Goal: Task Accomplishment & Management: Complete application form

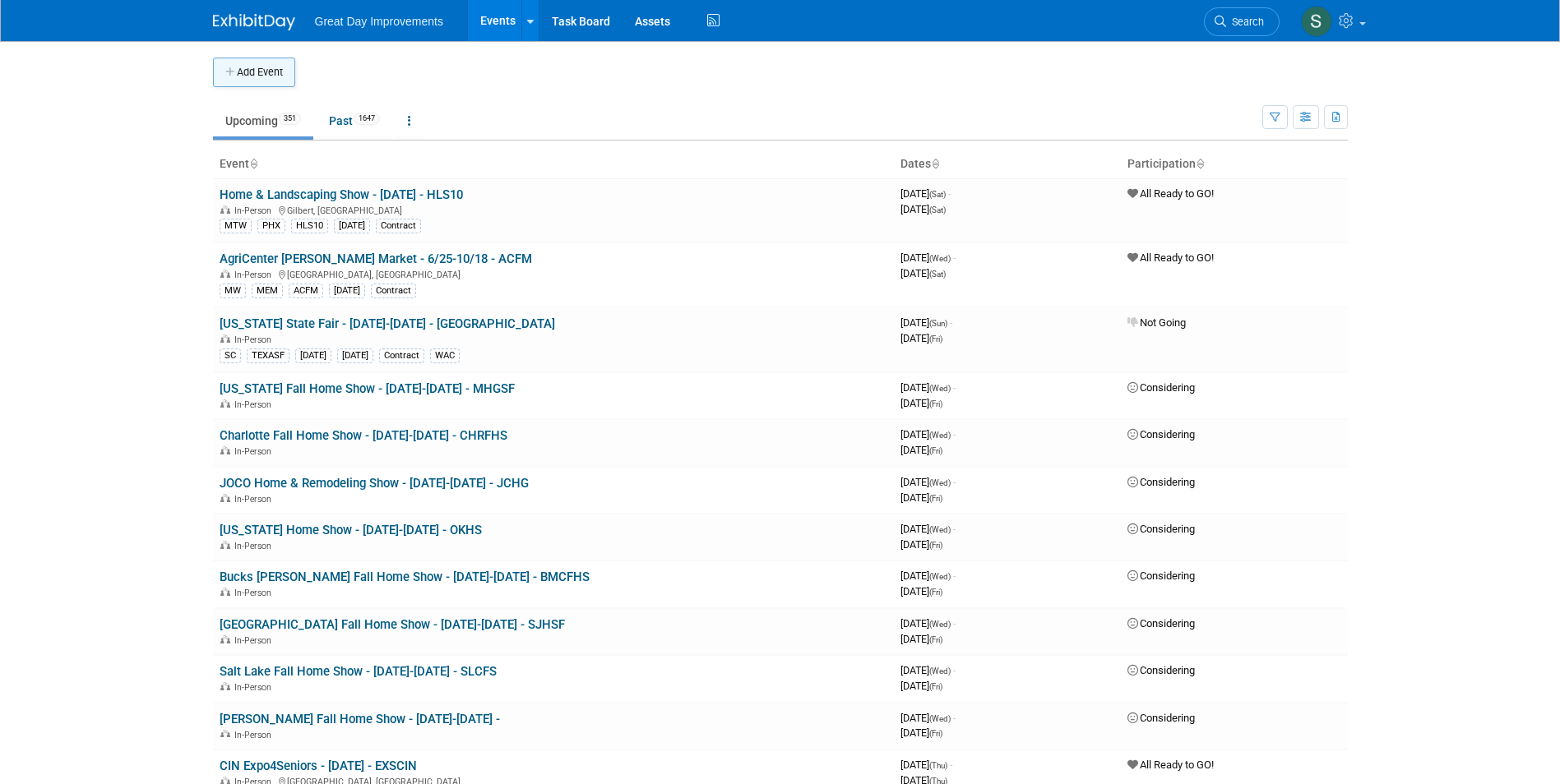
click at [240, 69] on button "Add Event" at bounding box center [254, 73] width 82 height 29
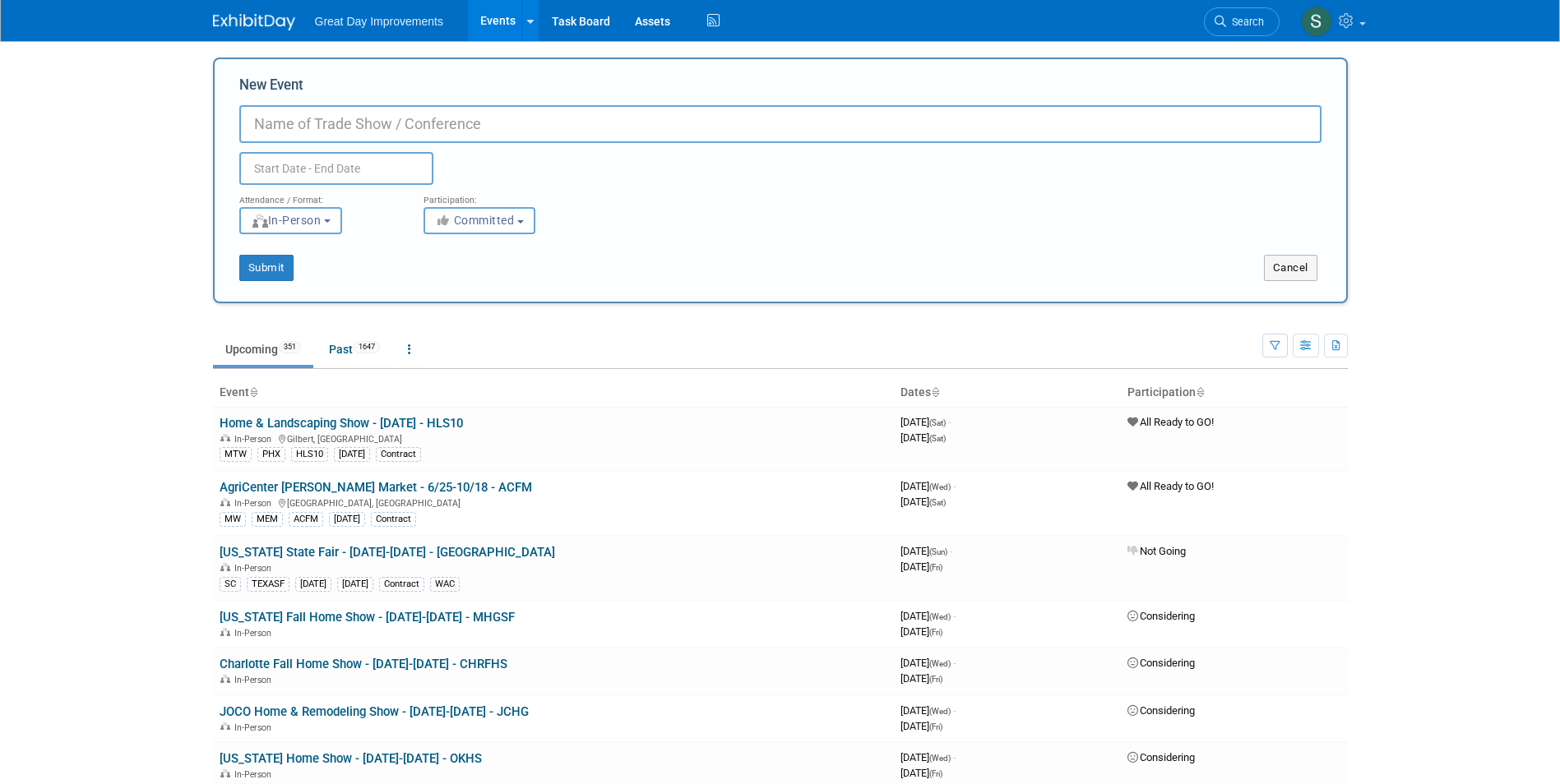
paste input "Cincinnati Spring Home & Innovation Expo"
type input "Cincinnati Spring Home & Innovation Expo - 5/15-5/17 - CINEX"
click at [443, 215] on icon "button" at bounding box center [444, 220] width 19 height 12
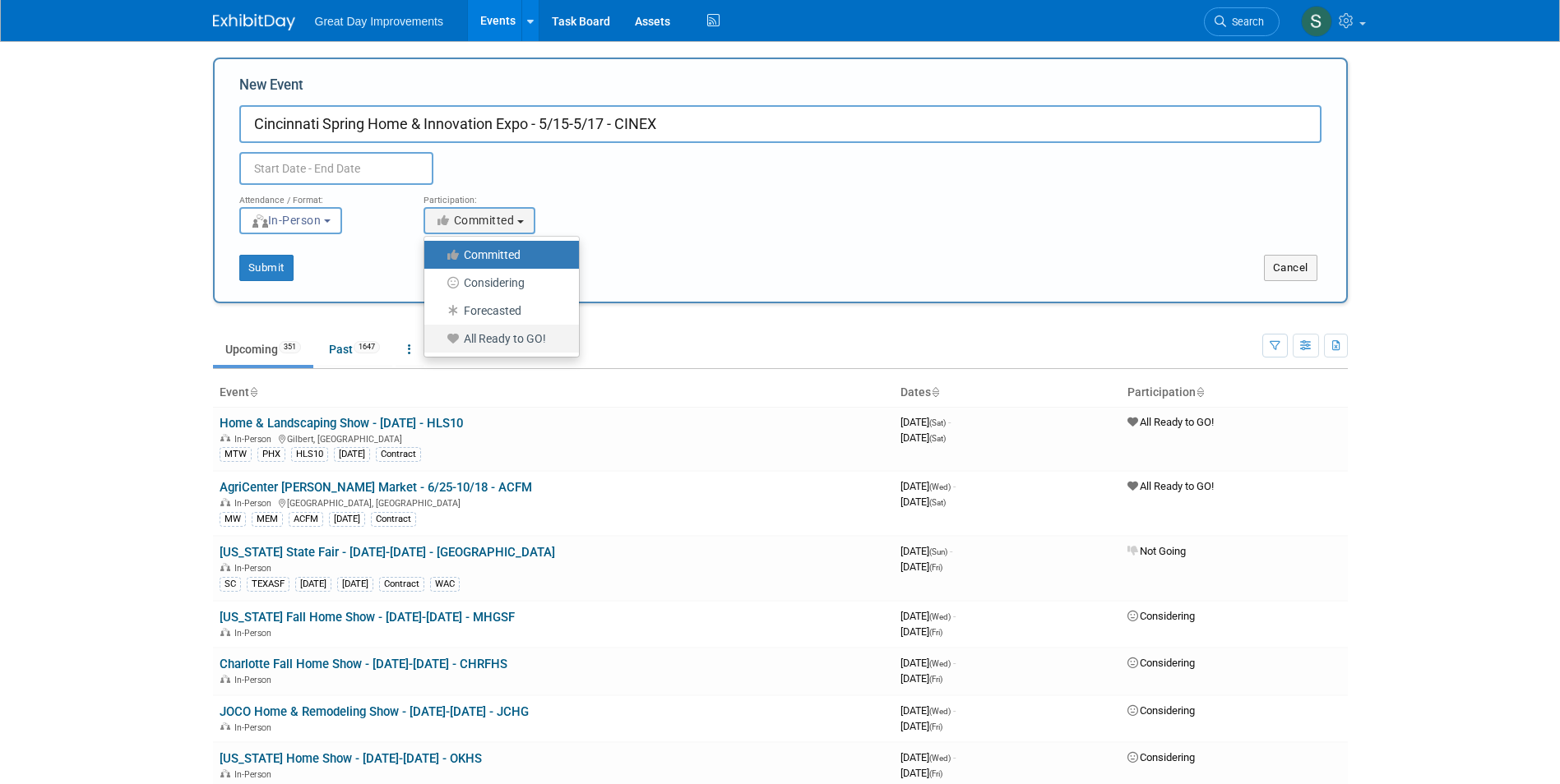
click at [536, 337] on label "All Ready to GO!" at bounding box center [497, 338] width 130 height 21
click at [439, 337] on input "All Ready to GO!" at bounding box center [434, 339] width 11 height 11
select select "102"
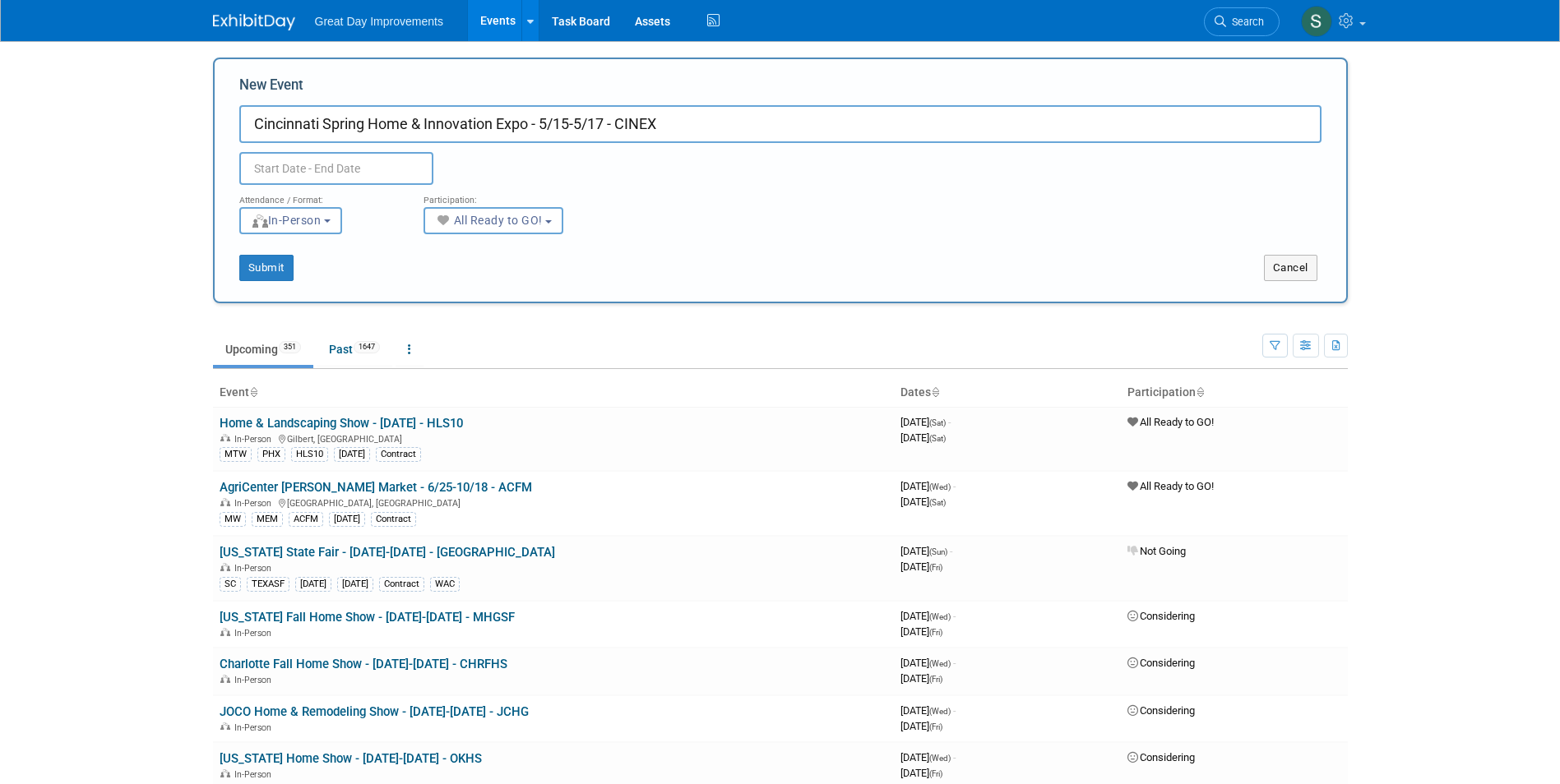
click at [319, 164] on input "text" at bounding box center [336, 168] width 194 height 33
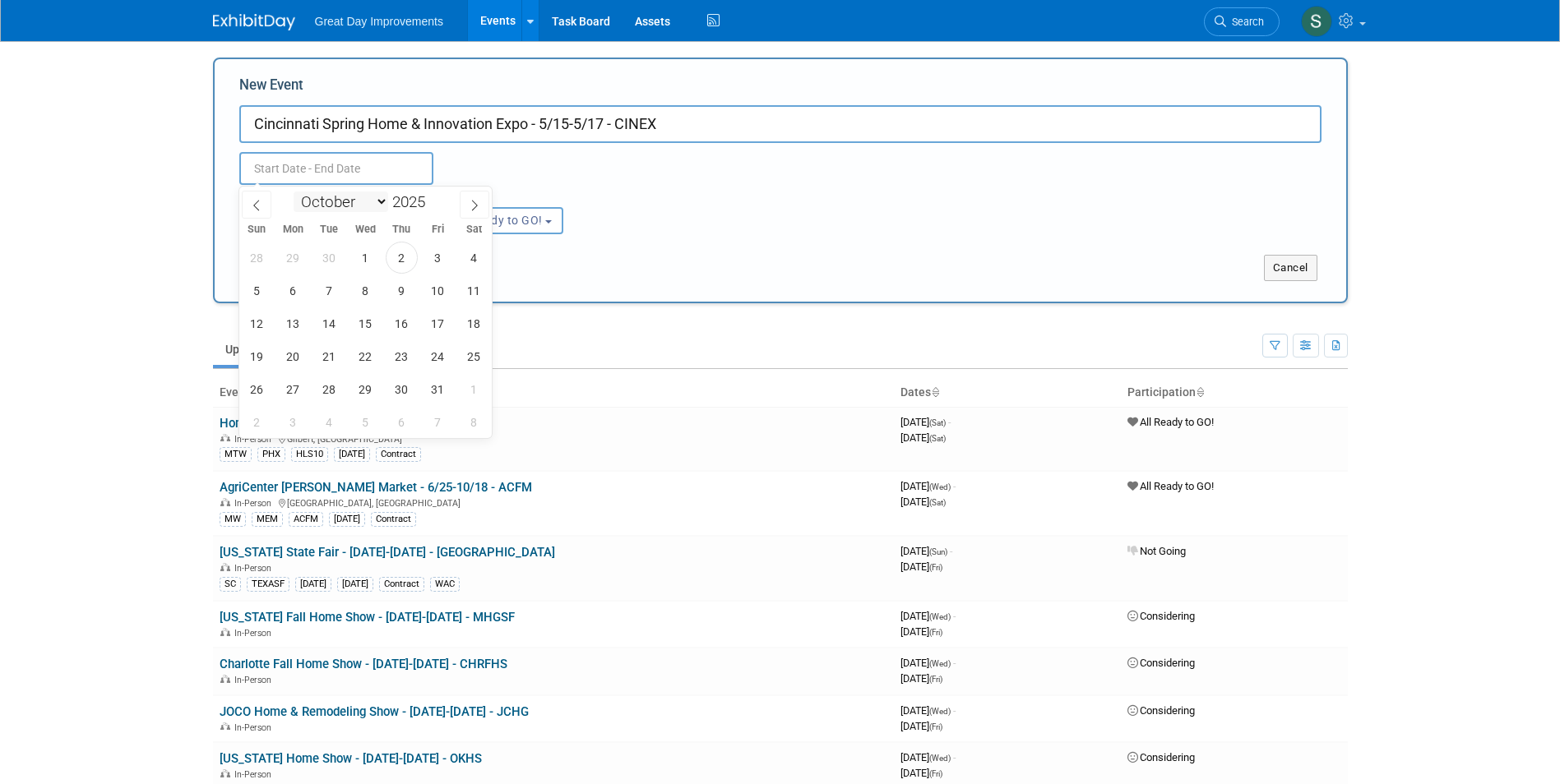
click at [351, 204] on select "January February March April May June July August September October November De…" at bounding box center [340, 201] width 95 height 20
select select "4"
click at [293, 191] on select "January February March April May June July August September October November De…" at bounding box center [340, 201] width 95 height 20
click at [431, 199] on span at bounding box center [431, 197] width 12 height 10
type input "2026"
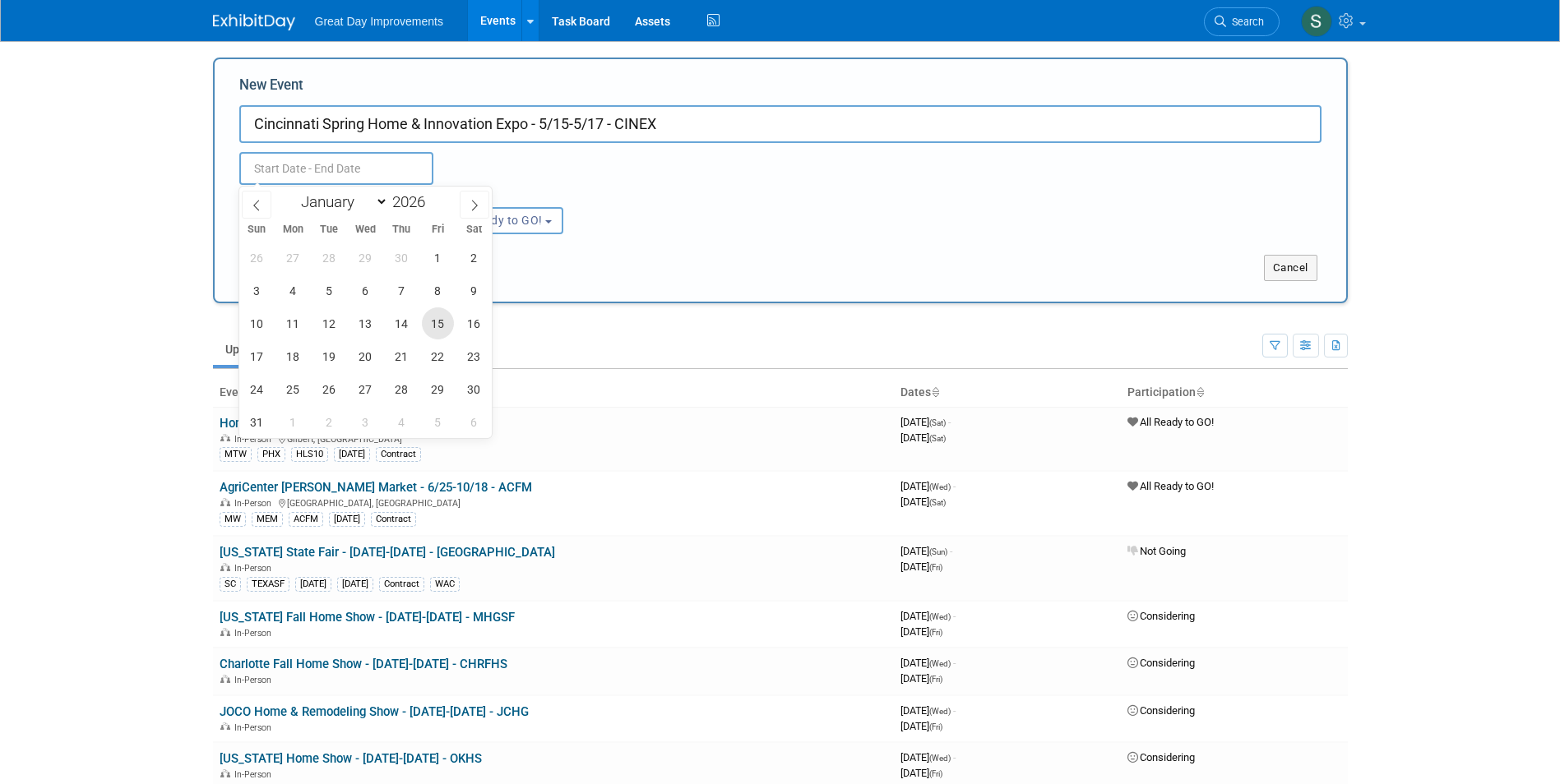
click at [444, 332] on span "15" at bounding box center [438, 324] width 32 height 32
click at [256, 349] on span "17" at bounding box center [256, 356] width 32 height 32
type input "May 15, 2026 to May 17, 2026"
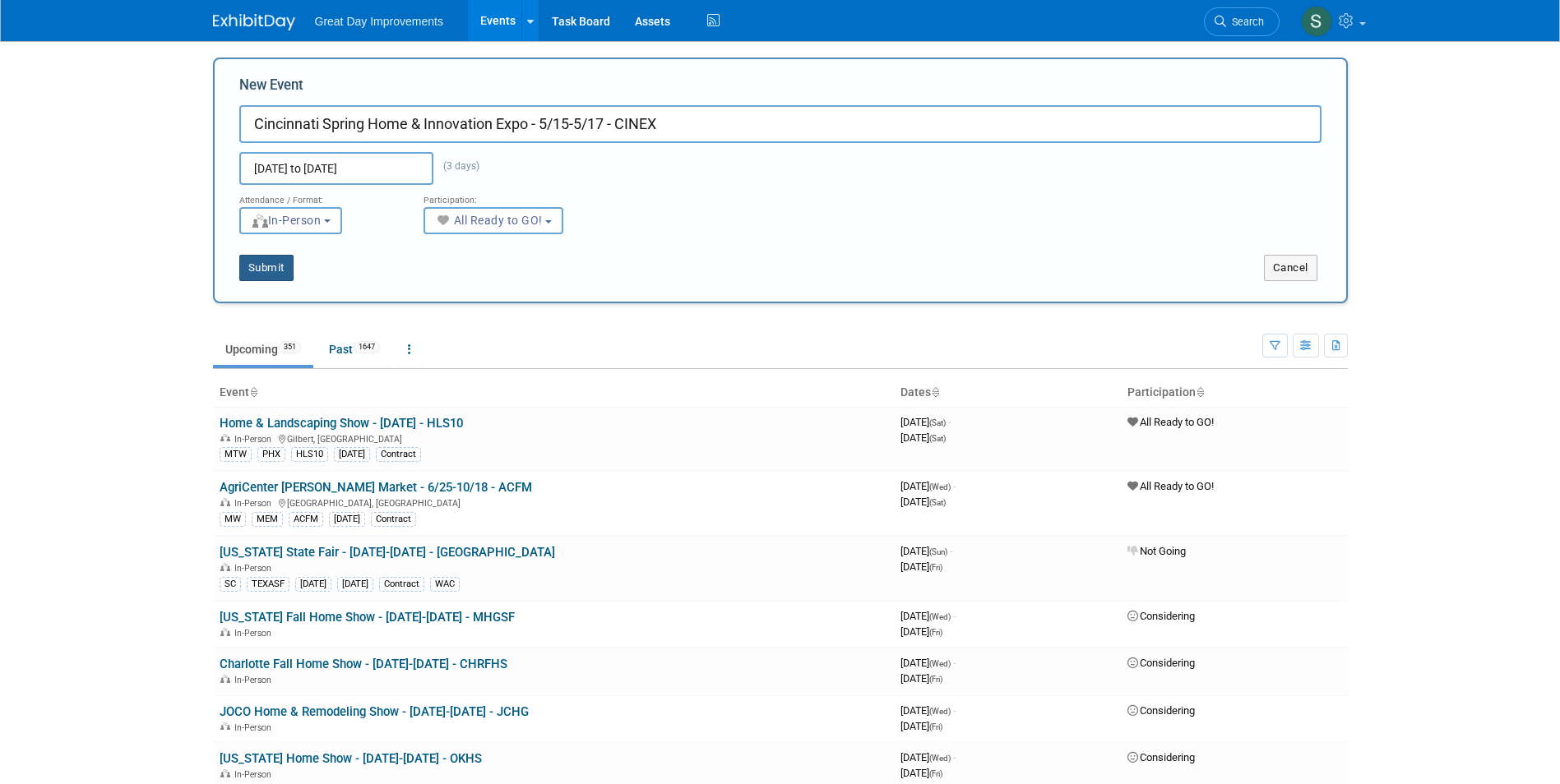
click at [279, 262] on button "Submit" at bounding box center [266, 267] width 54 height 27
type input "Cincinnati Spring Home & Innovation Expo - 5/15-5/17 - CINEX"
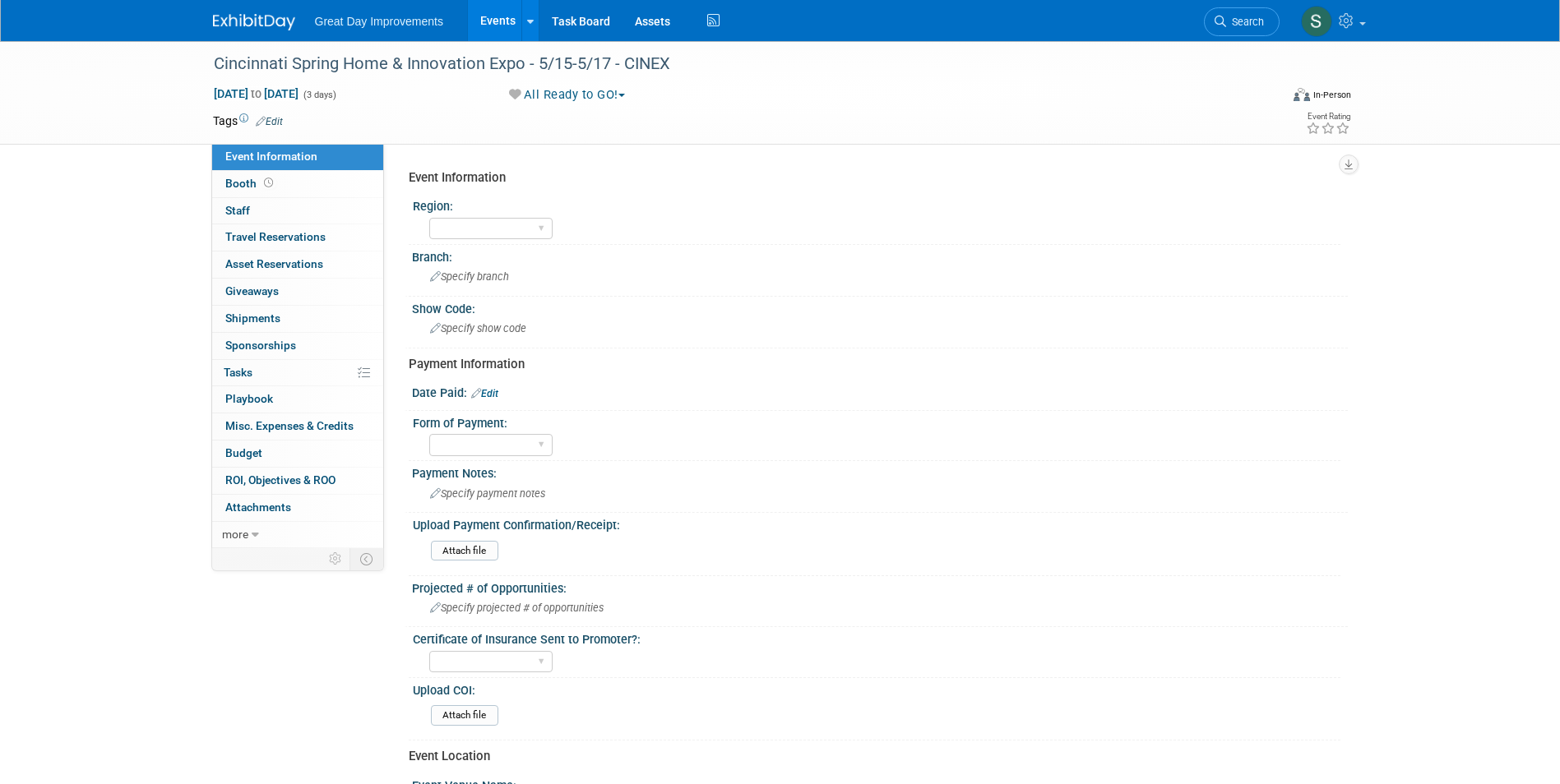
click at [276, 120] on link "Edit" at bounding box center [269, 121] width 28 height 12
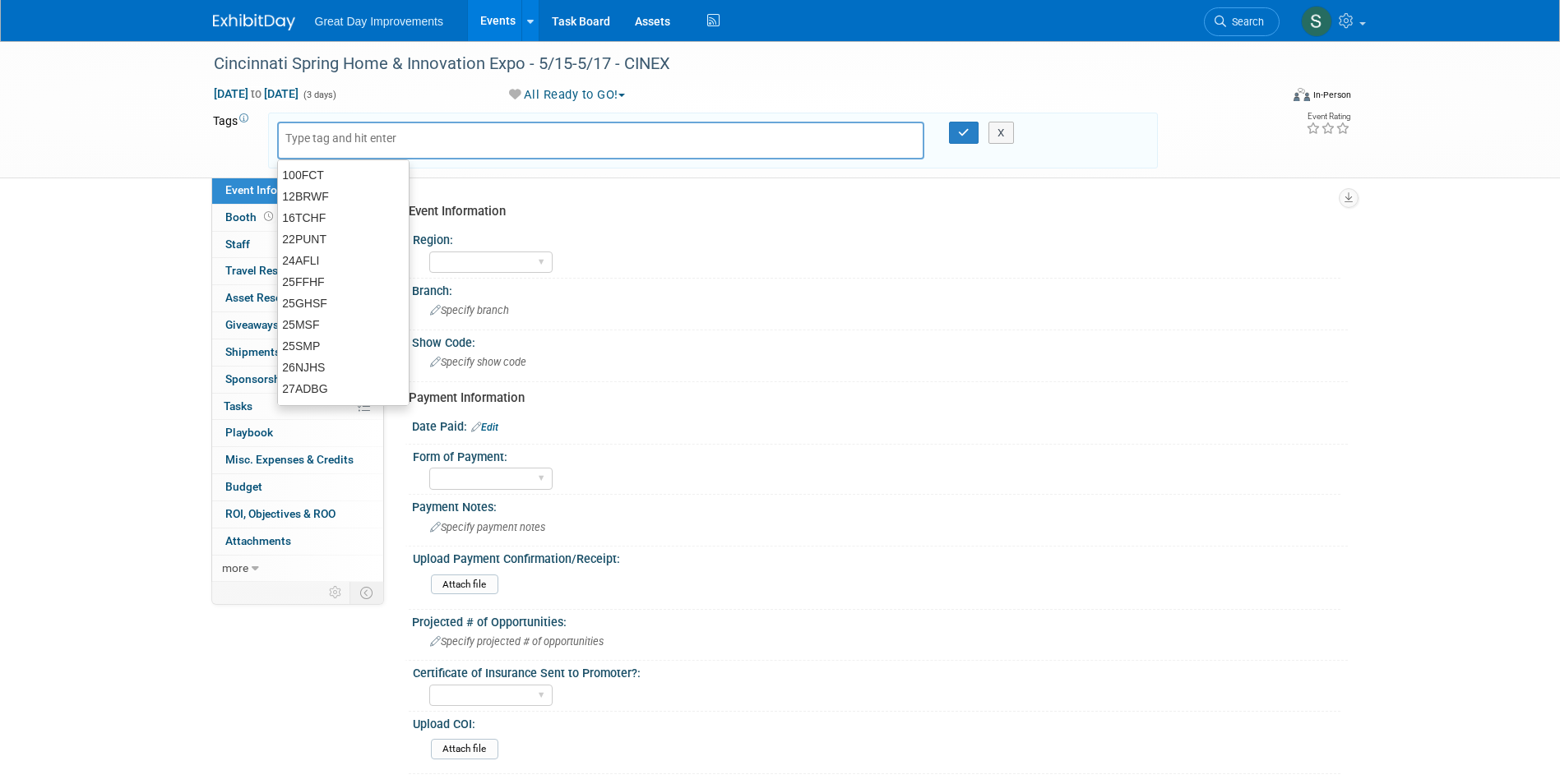
click at [347, 138] on input "text" at bounding box center [350, 138] width 131 height 17
type input "MW"
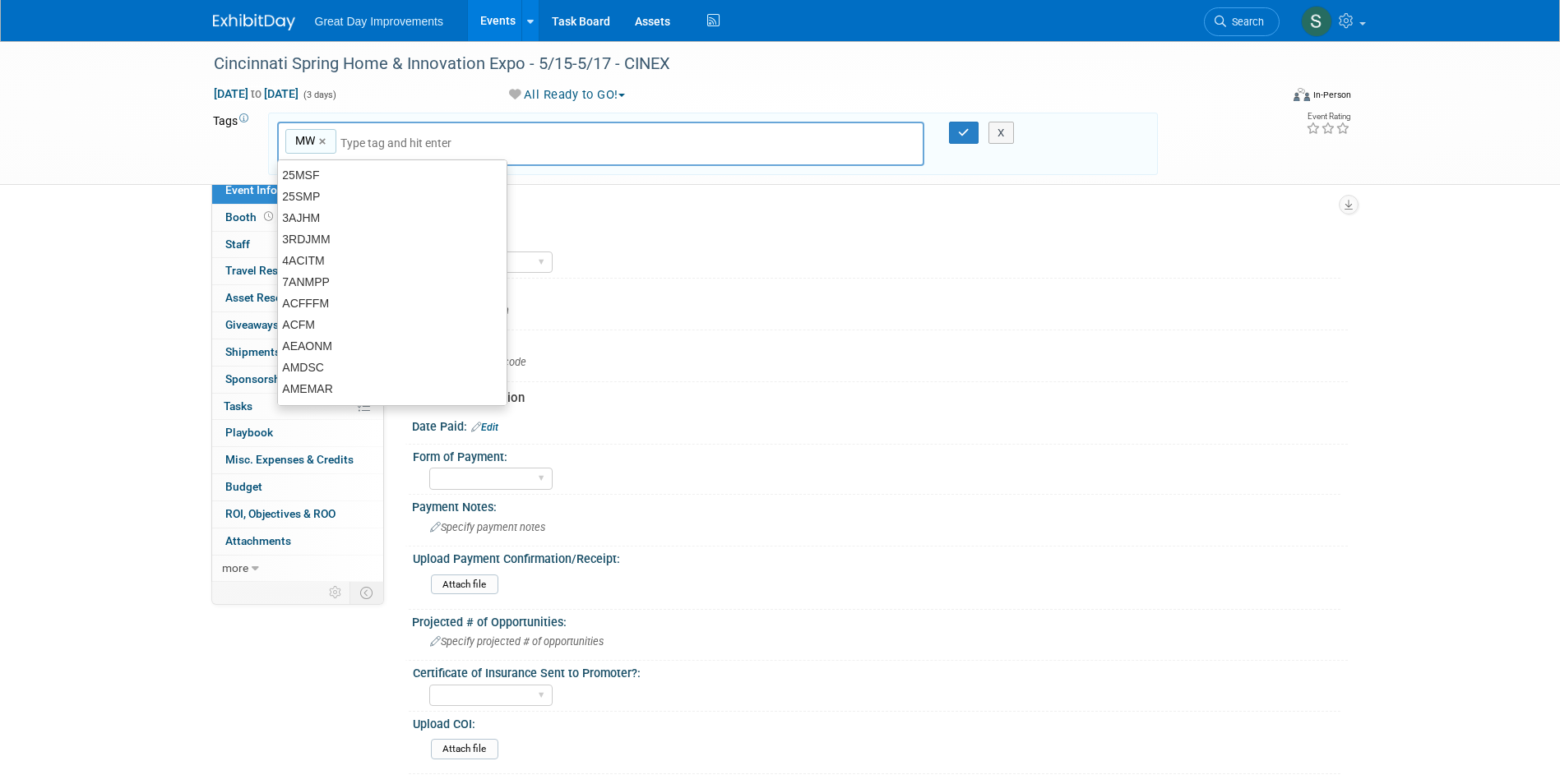
type input "MW"
type input "CIN"
type input "MW, CIN"
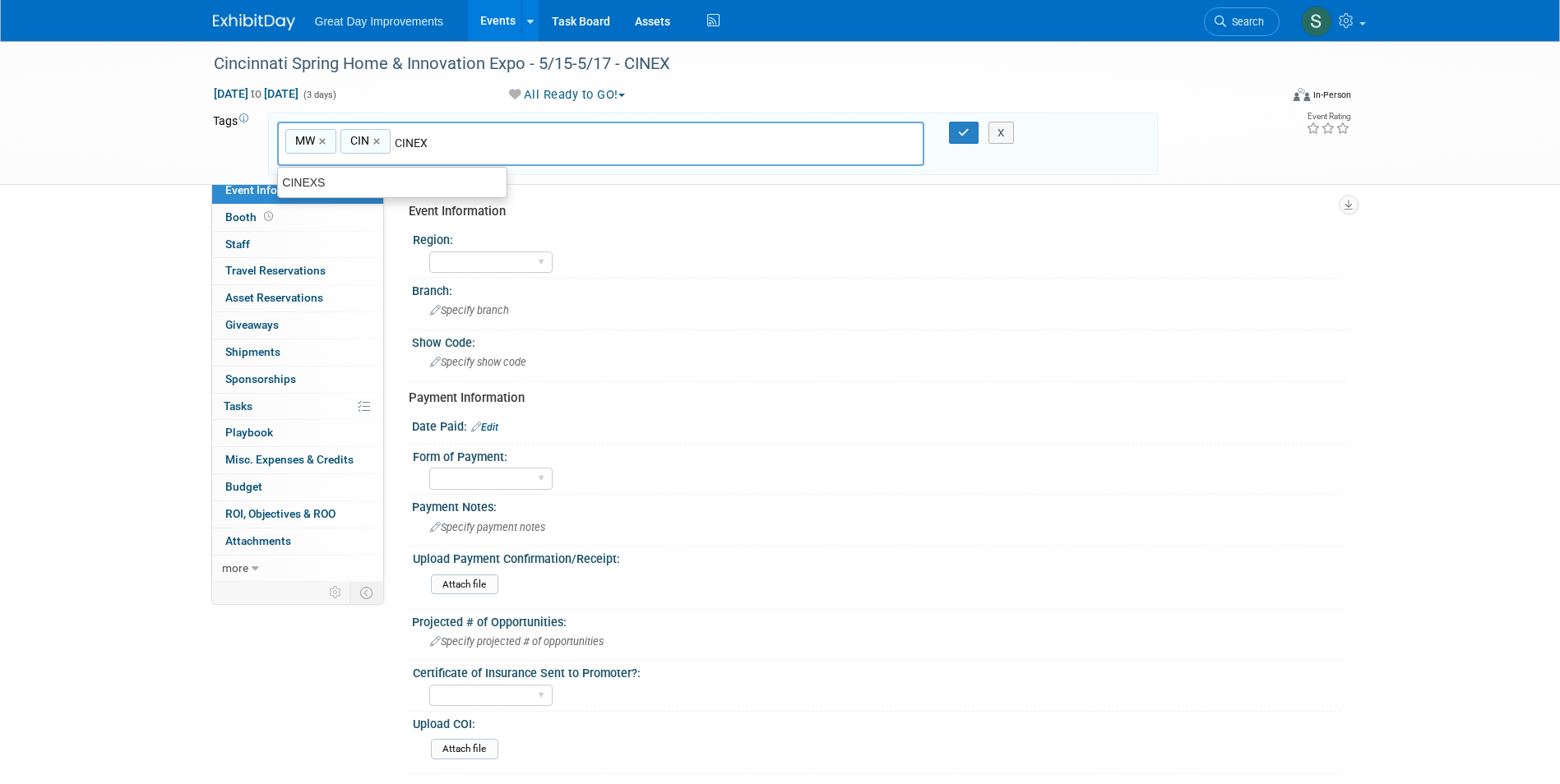
type input "CINEX"
type input "MW, CIN, CINEX"
type input "MAY25"
type input "MW, CIN, CINEX, MAY25"
type input "Contract"
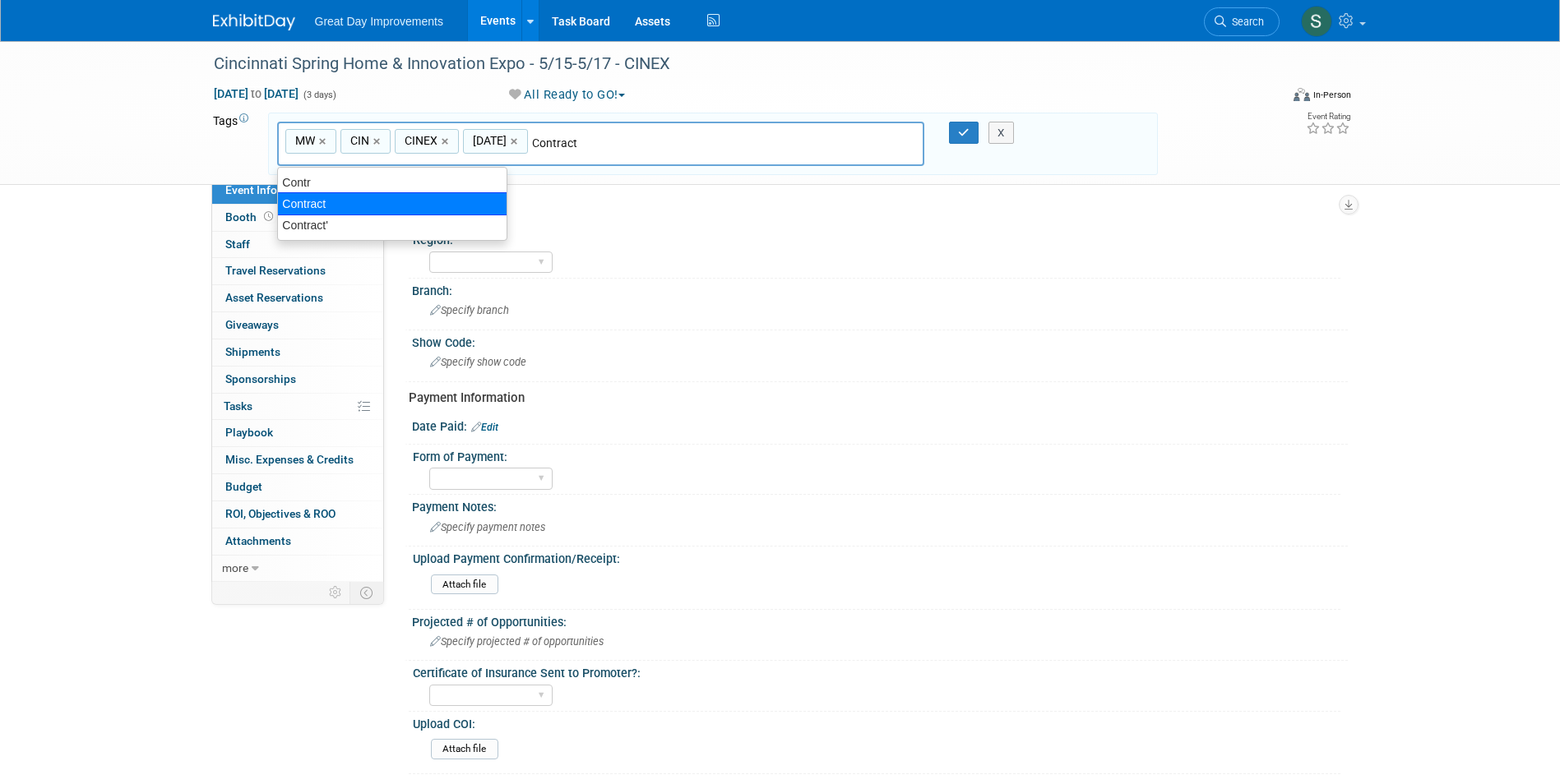
type input "MW, CIN, CINEX, MAY25, Contract"
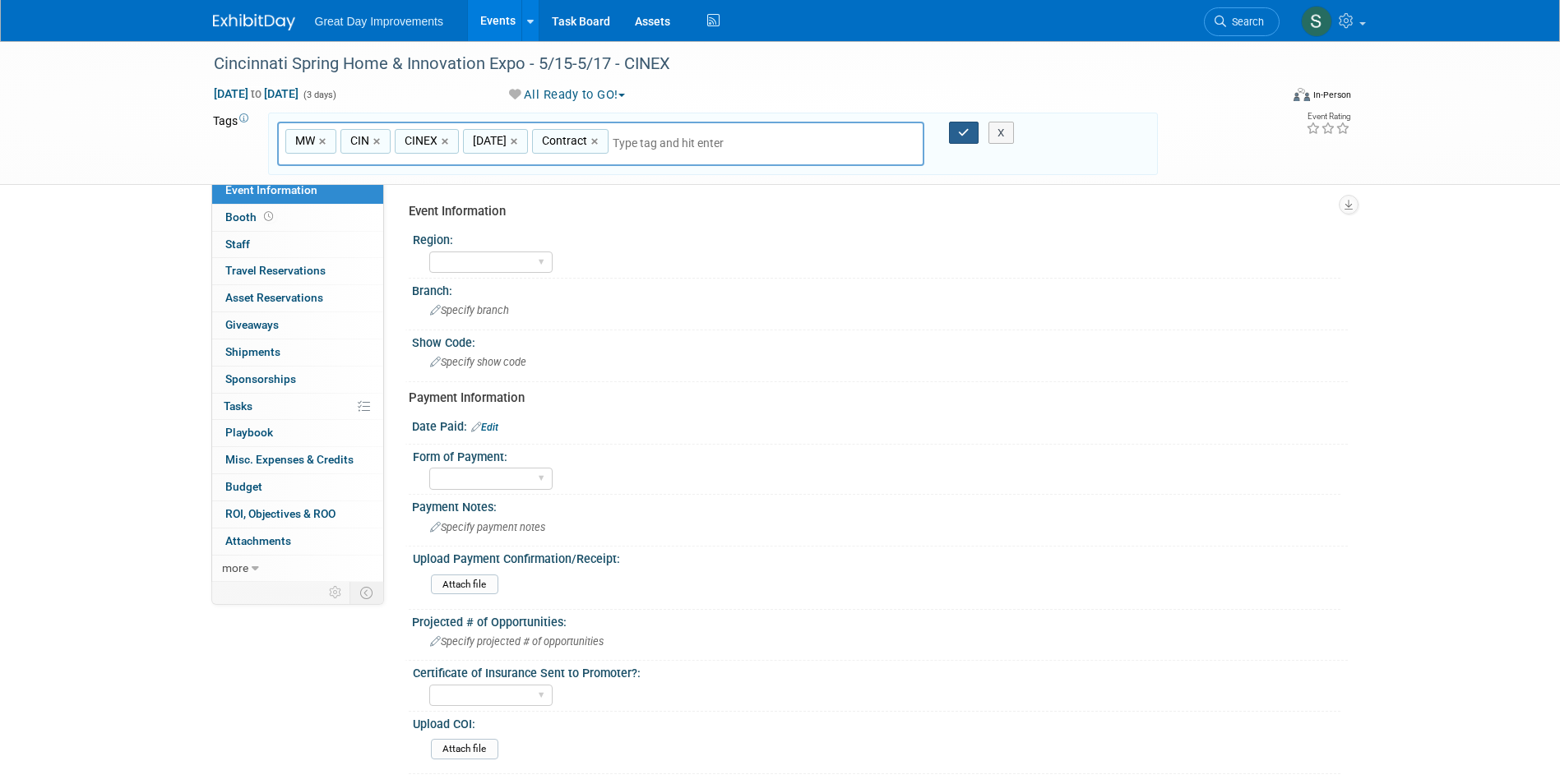
drag, startPoint x: 965, startPoint y: 129, endPoint x: 940, endPoint y: 136, distance: 26.0
click at [965, 129] on icon "button" at bounding box center [963, 133] width 12 height 11
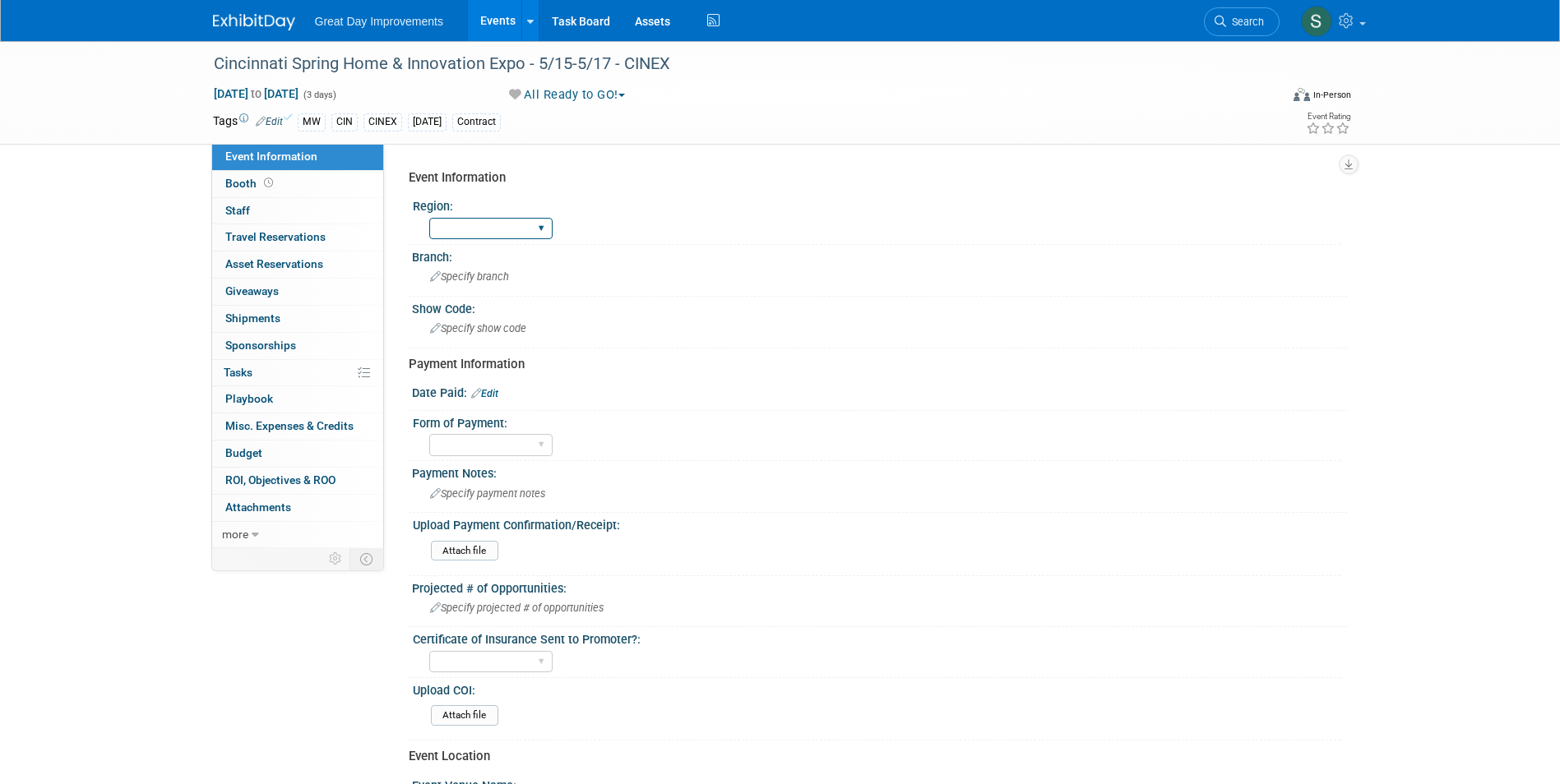
click at [500, 235] on select "GC MA MW MTW NE NEW OV PL PNW SA SE SC UMW FL" at bounding box center [491, 229] width 123 height 22
select select "MW"
click at [429, 218] on select "GC MA MW MTW NE NEW OV PL PNW SA SE SC UMW FL" at bounding box center [491, 229] width 123 height 22
click at [466, 283] on div "Specify branch" at bounding box center [880, 277] width 911 height 26
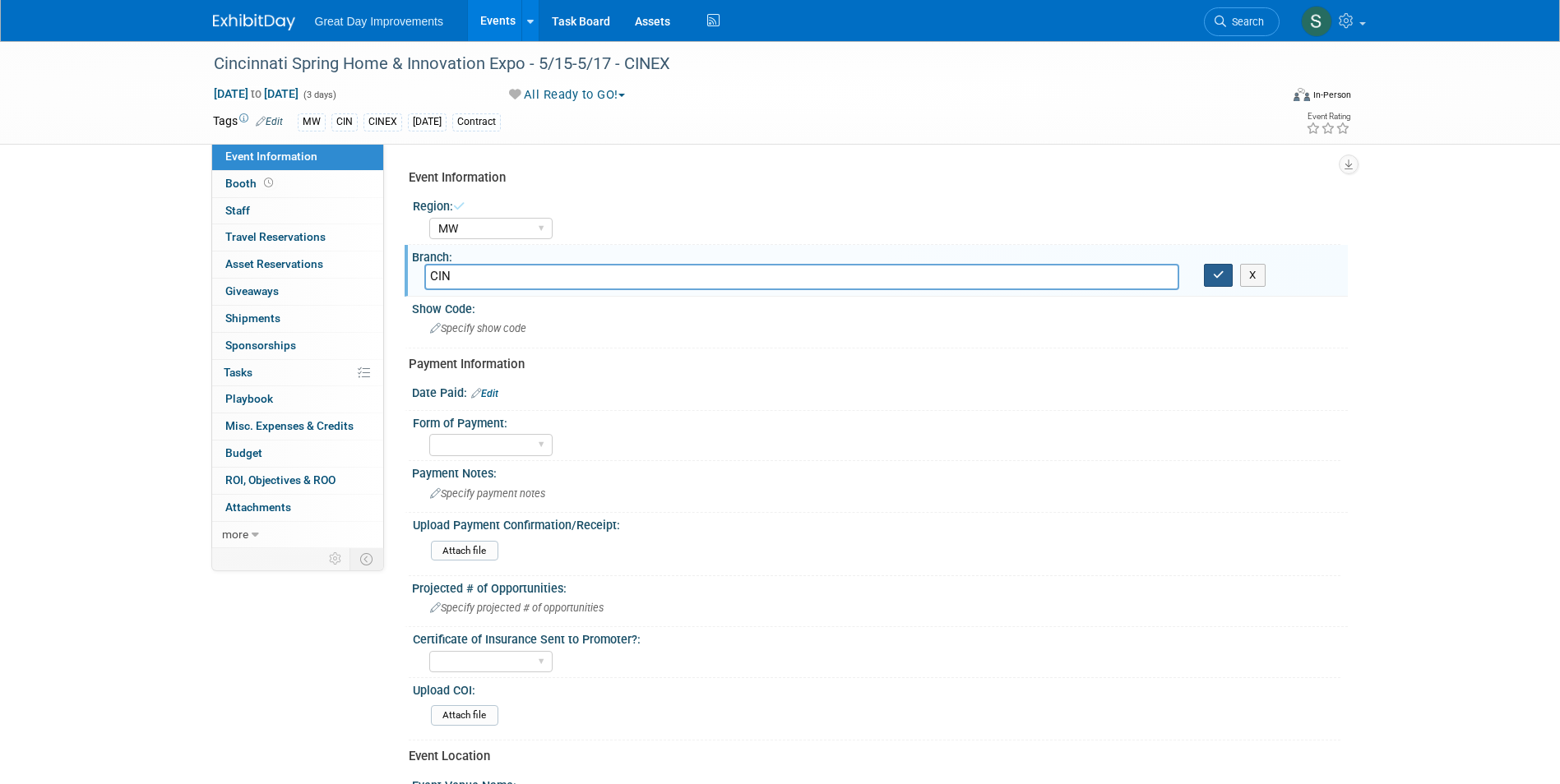
type input "CIN"
click at [1219, 274] on icon "button" at bounding box center [1218, 275] width 12 height 11
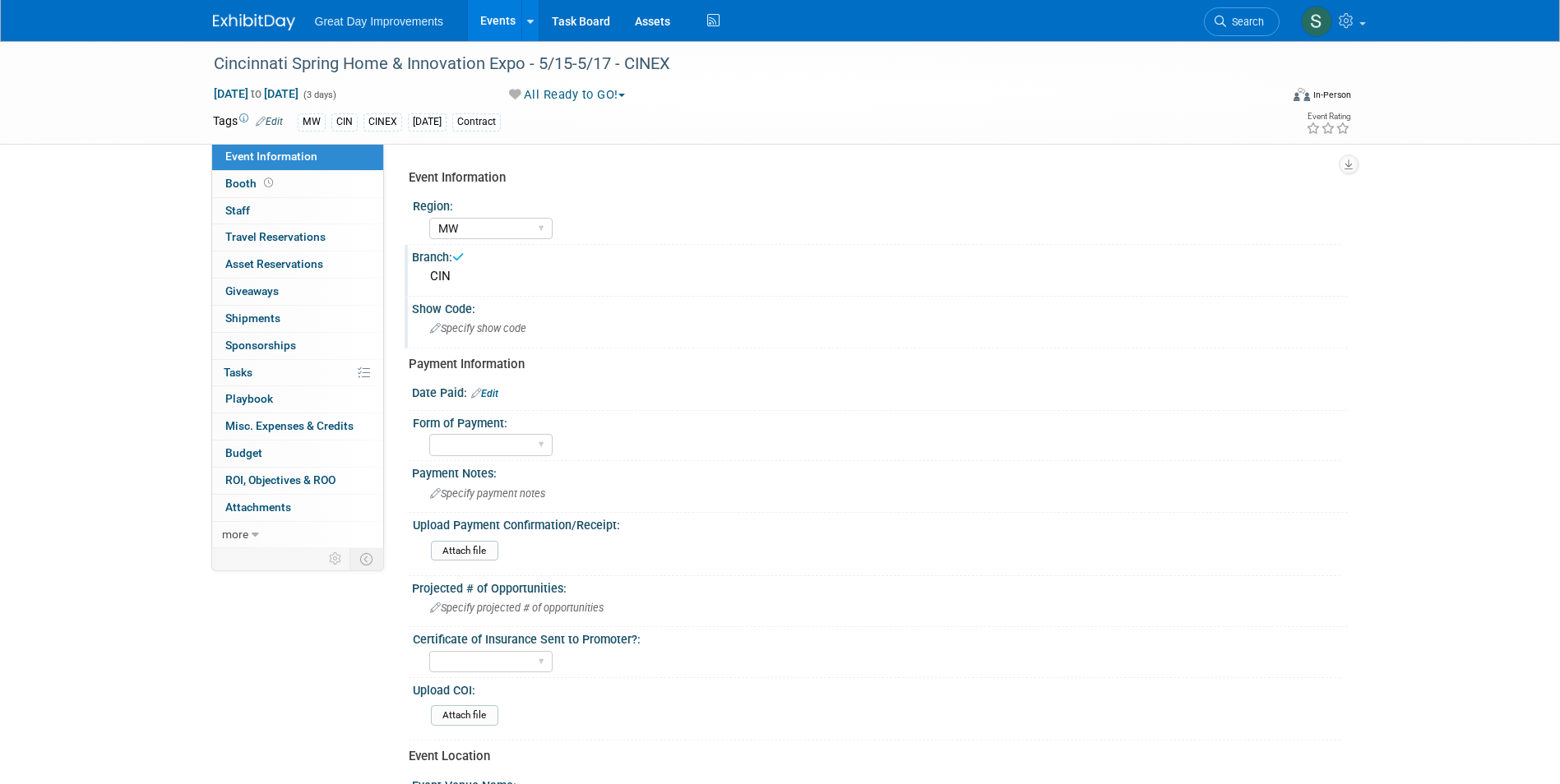
click at [534, 326] on div "Specify show code" at bounding box center [880, 329] width 911 height 26
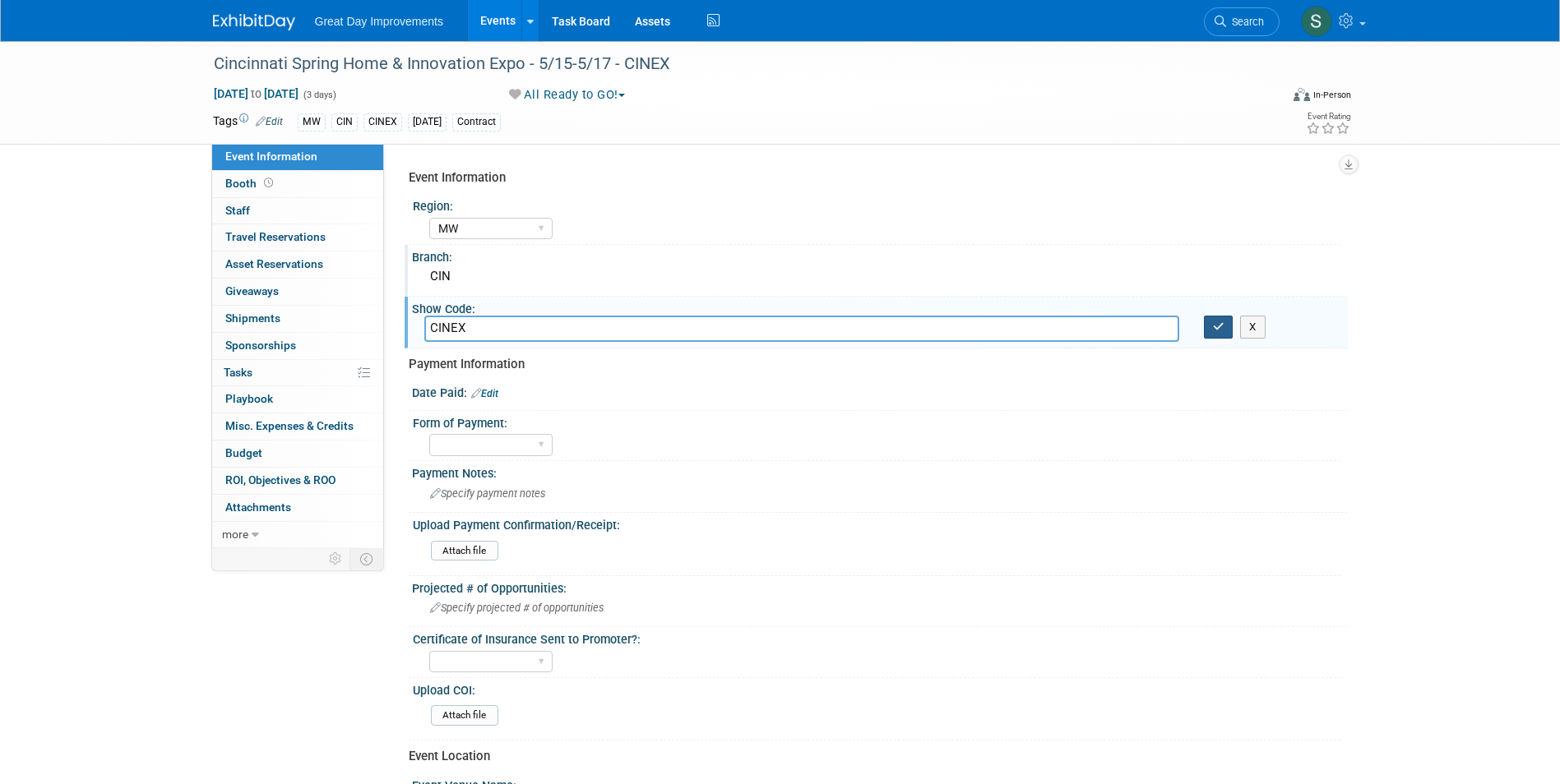
type input "CINEX"
click at [1219, 330] on icon "button" at bounding box center [1218, 327] width 12 height 11
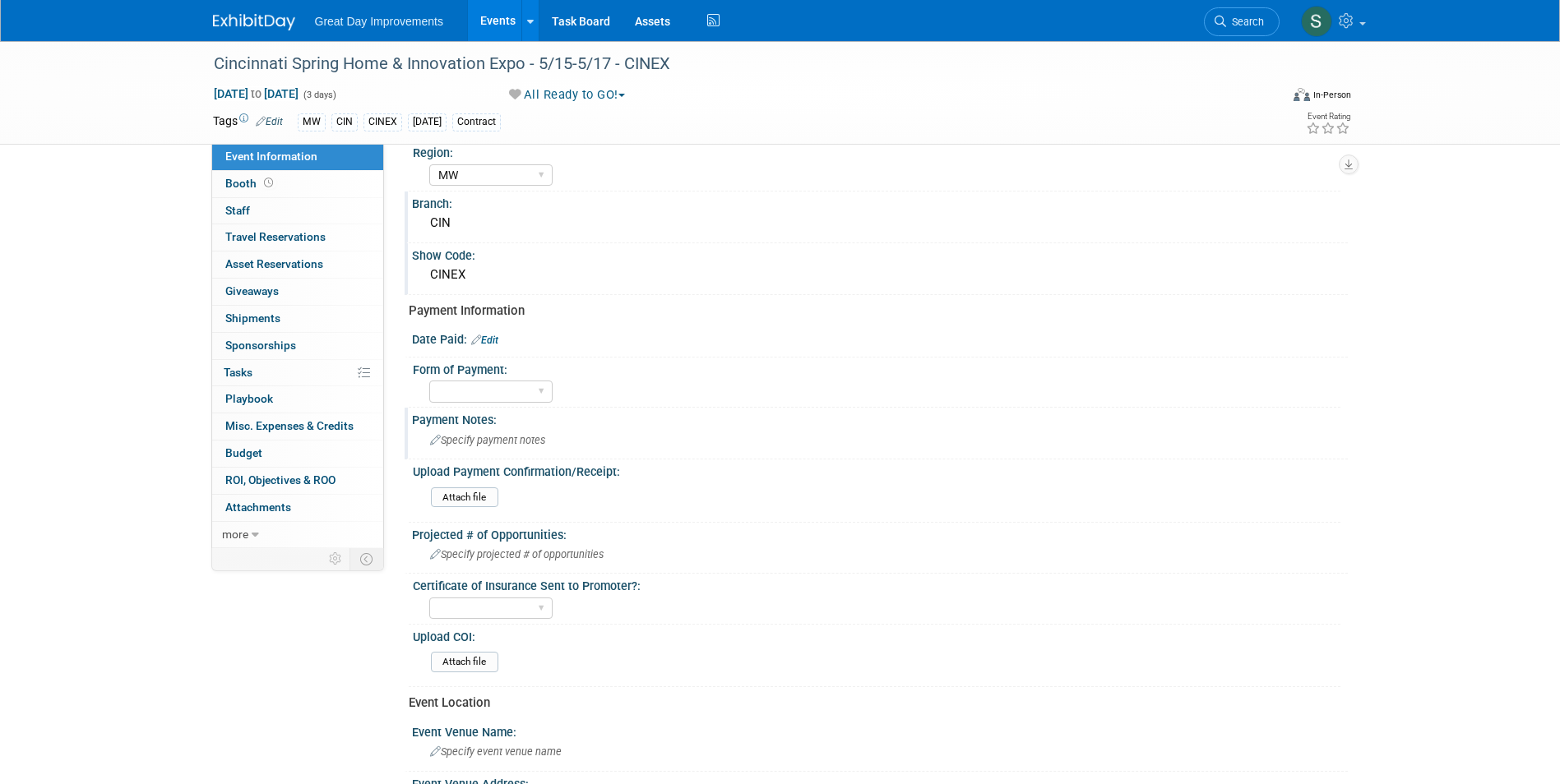
scroll to position [82, 0]
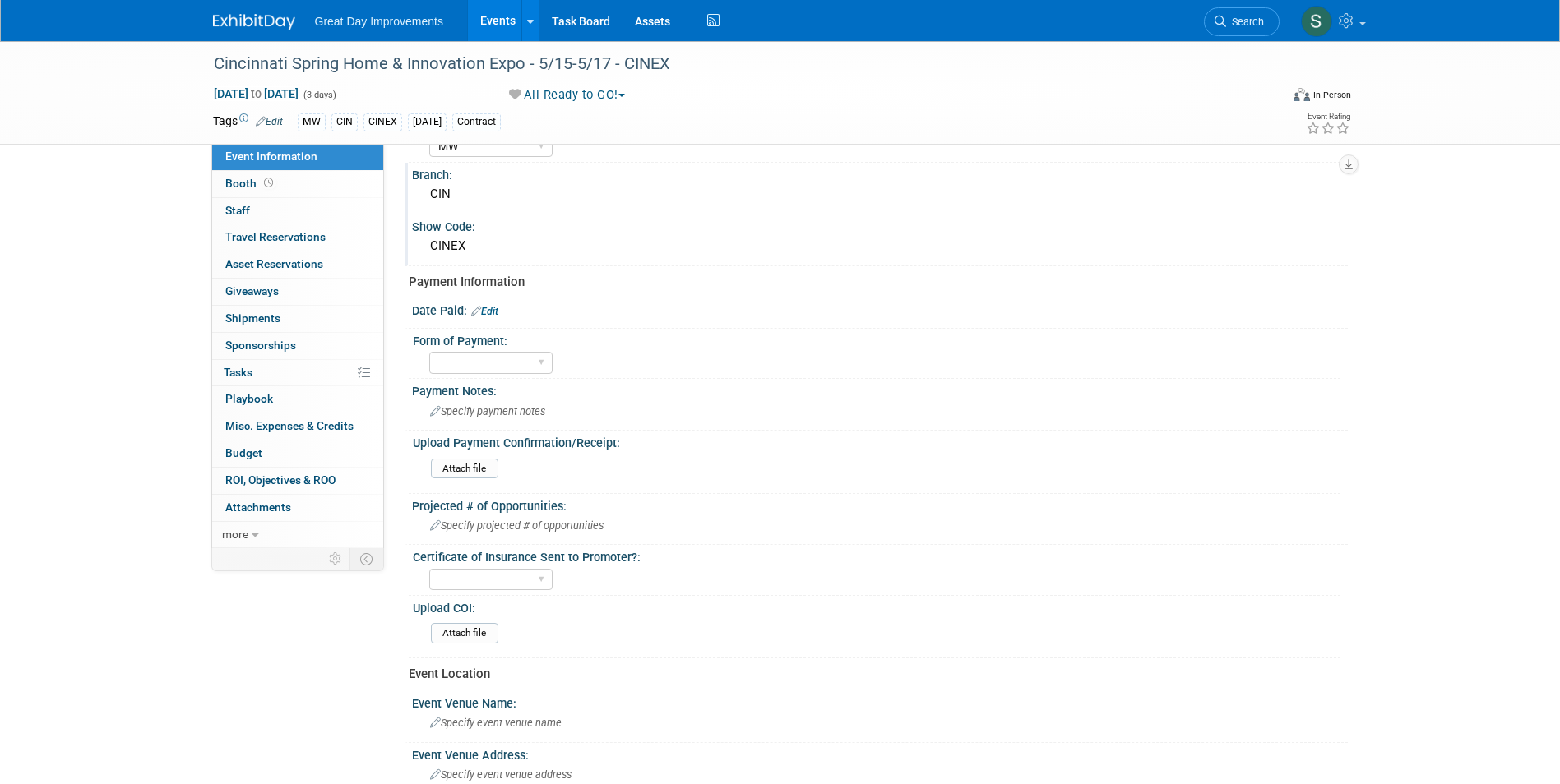
click at [238, 25] on img at bounding box center [254, 22] width 82 height 17
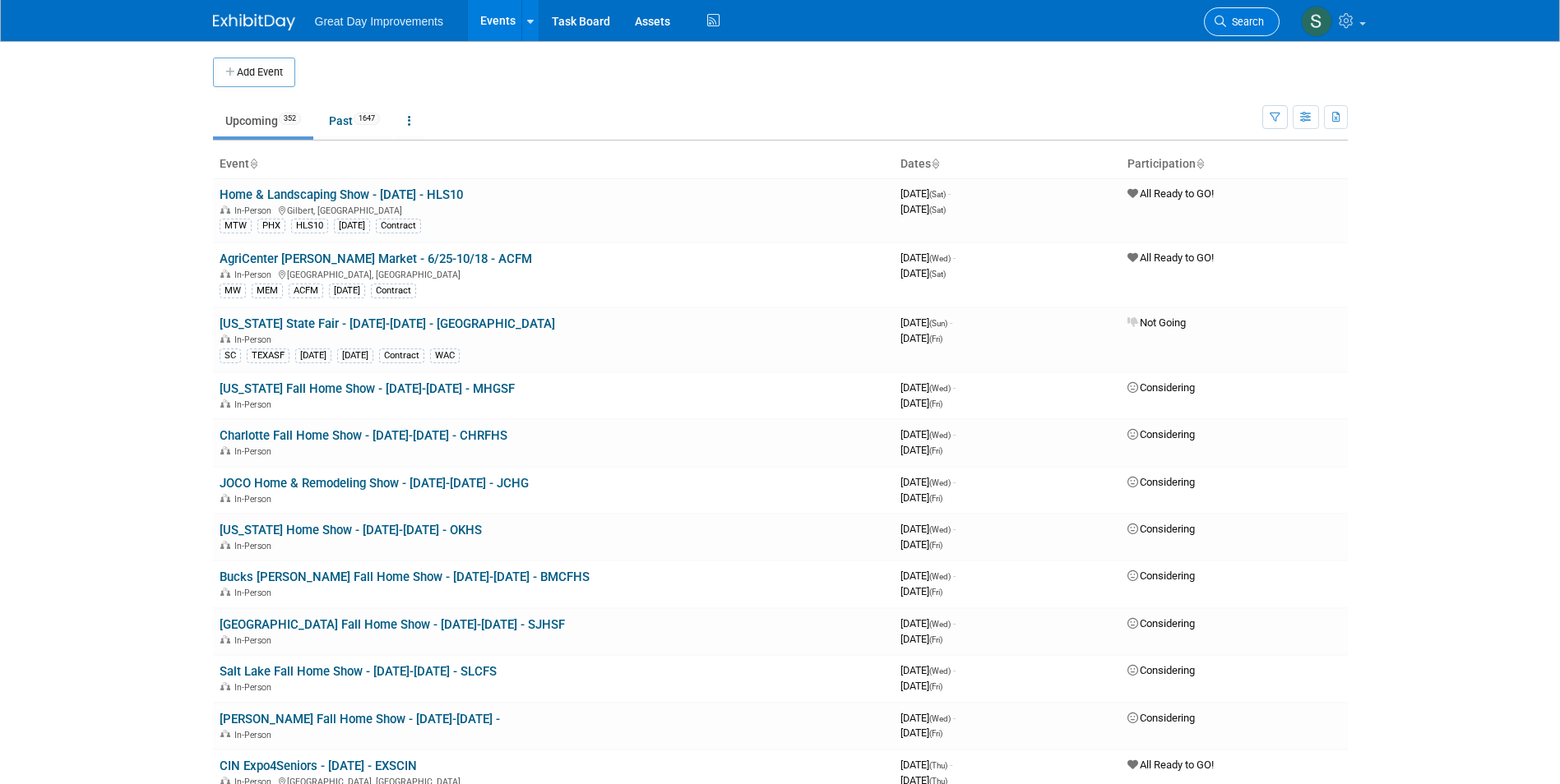
click at [1242, 27] on span "Search" at bounding box center [1245, 21] width 38 height 12
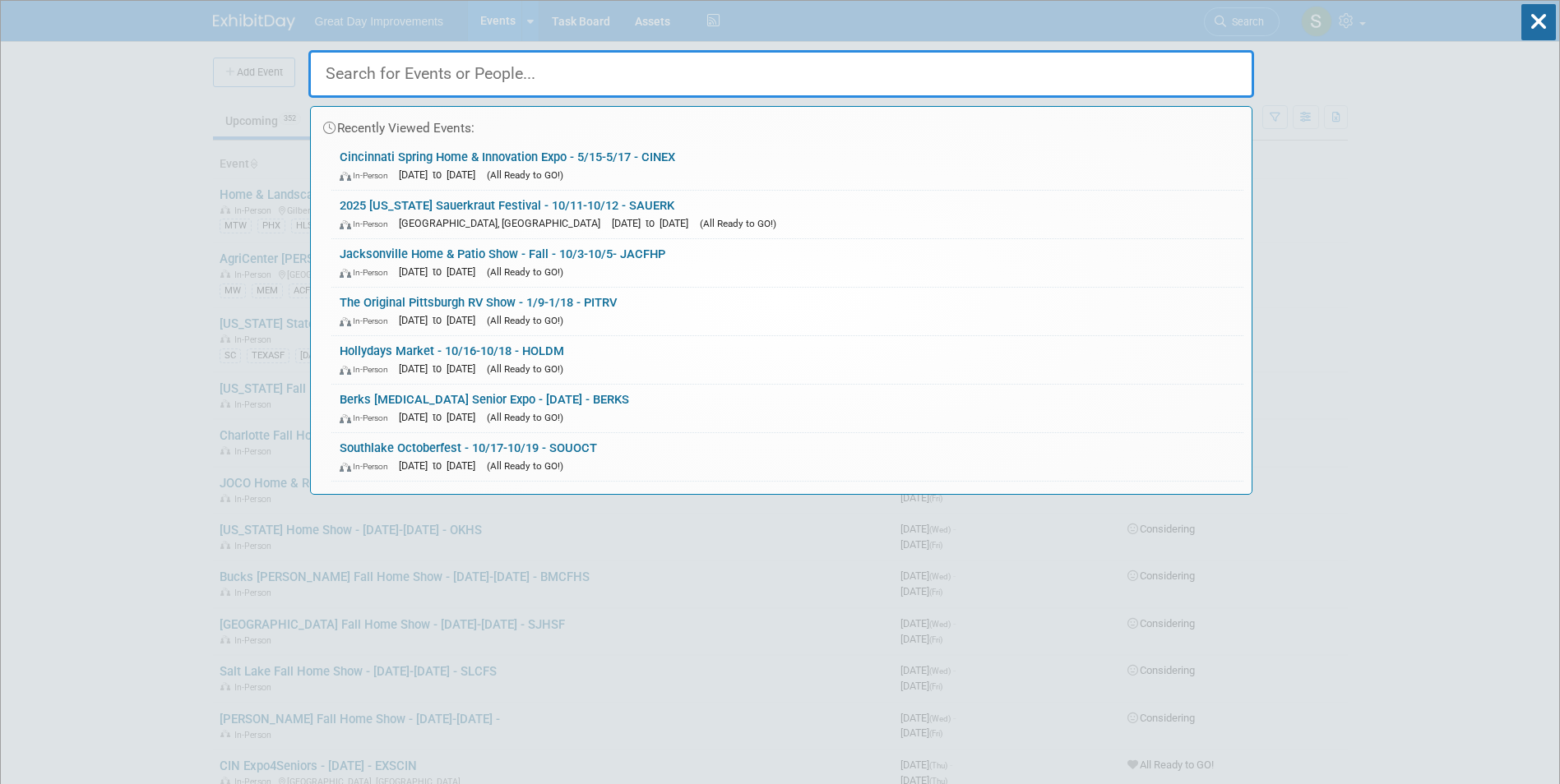
drag, startPoint x: 1242, startPoint y: 27, endPoint x: 909, endPoint y: 51, distance: 333.9
click at [1233, 29] on div "Recently Viewed Events: Cincinnati Spring Home & Innovation Expo - 5/15-5/17 - …" at bounding box center [780, 248] width 946 height 494
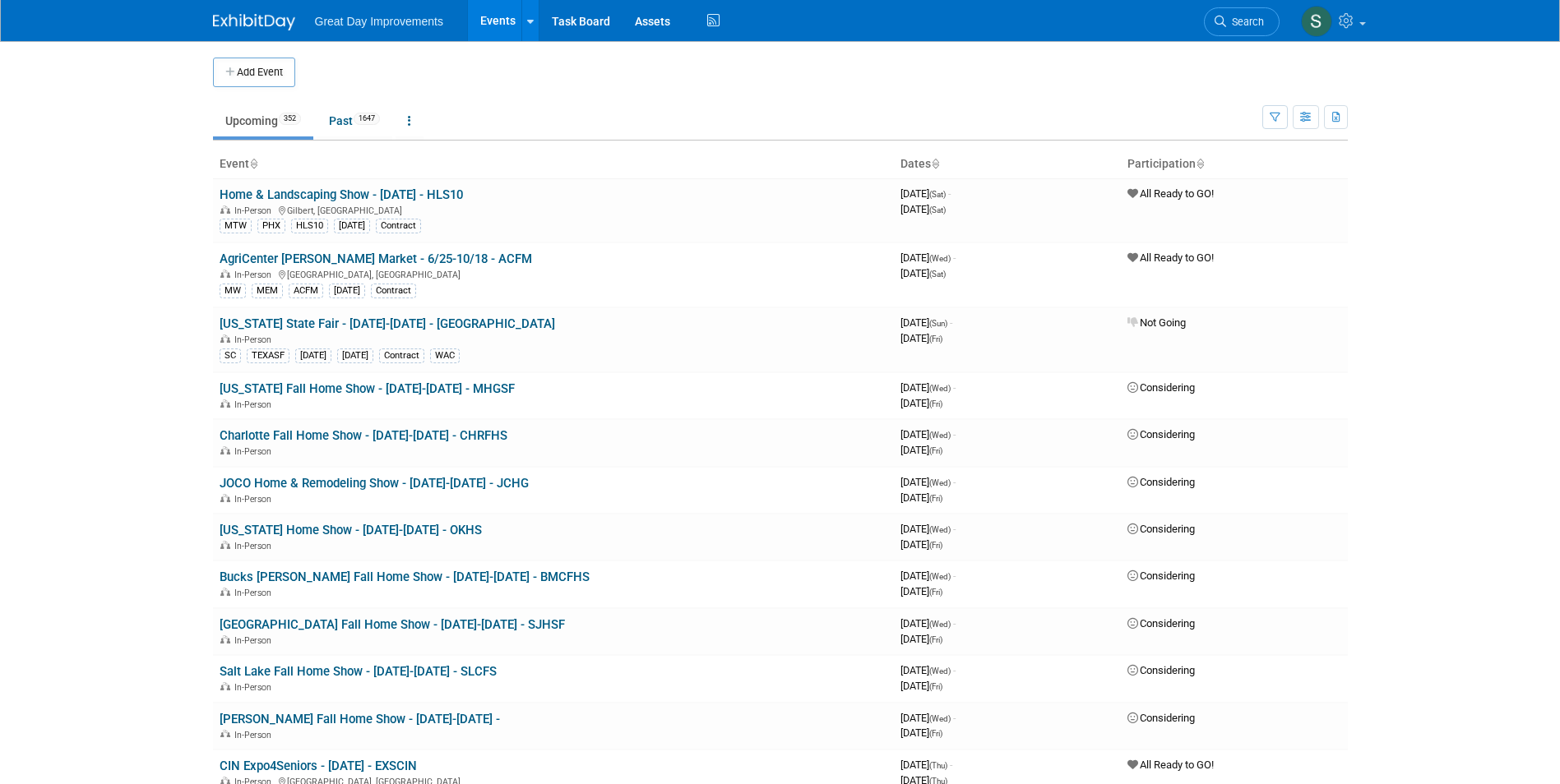
click at [231, 89] on td "Upcoming 352 Past 1647 All Events 1999 Past and Upcoming Grouped Annually Event…" at bounding box center [737, 114] width 1049 height 53
click at [238, 66] on button "Add Event" at bounding box center [254, 73] width 82 height 29
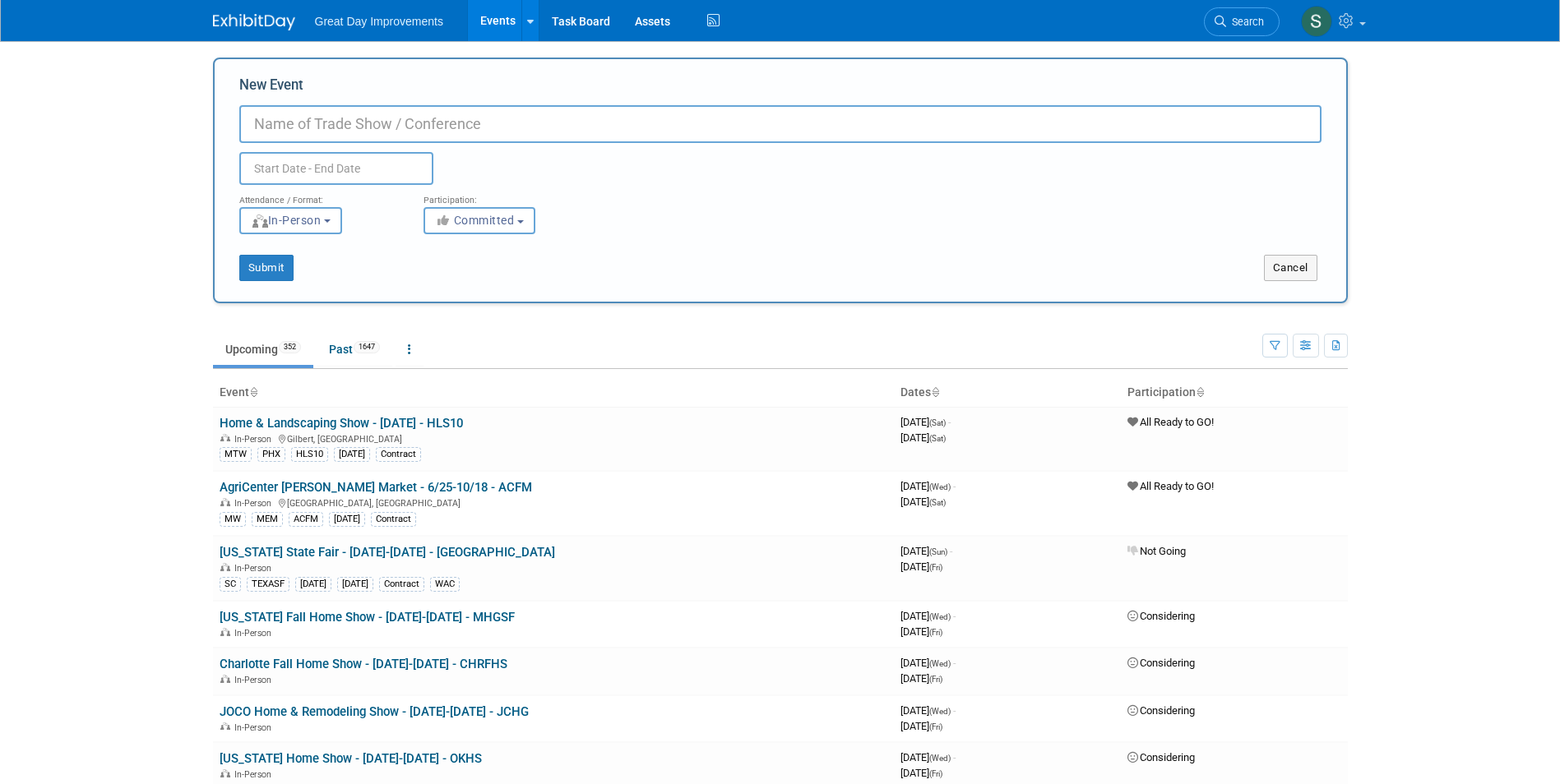
paste input "Indiana Fall Home & innovation Expo"
type input "Indiana Fall Home & innovation Expo - 8/21-8/23 - INDEX"
click at [473, 219] on span "Committed" at bounding box center [474, 221] width 80 height 13
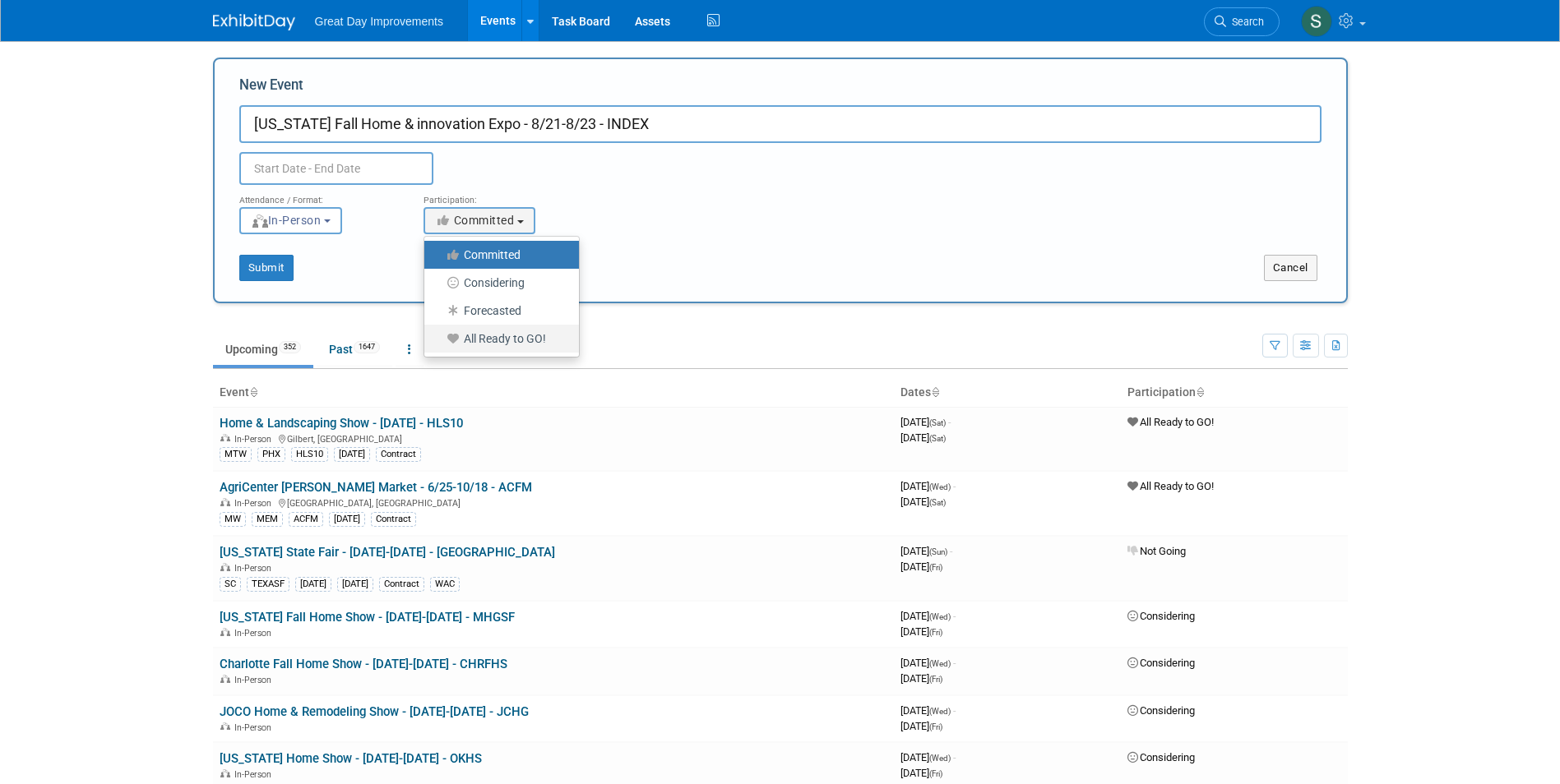
click at [513, 347] on label "All Ready to GO!" at bounding box center [497, 338] width 130 height 21
click at [439, 345] on input "All Ready to GO!" at bounding box center [434, 339] width 11 height 11
select select "102"
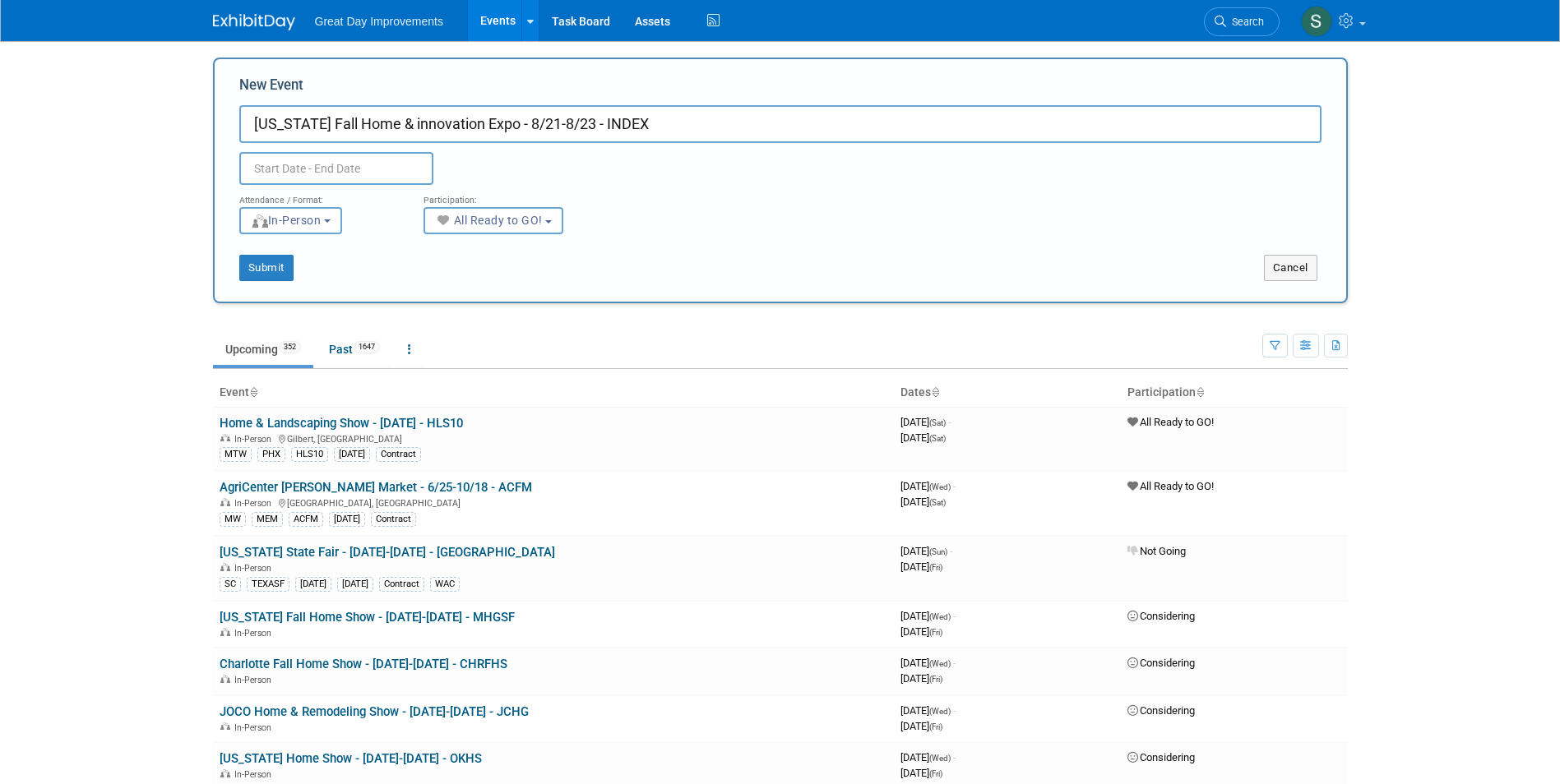
click at [339, 192] on div "Attendance / Format:" at bounding box center [319, 195] width 160 height 21
click at [336, 174] on input "text" at bounding box center [336, 168] width 194 height 33
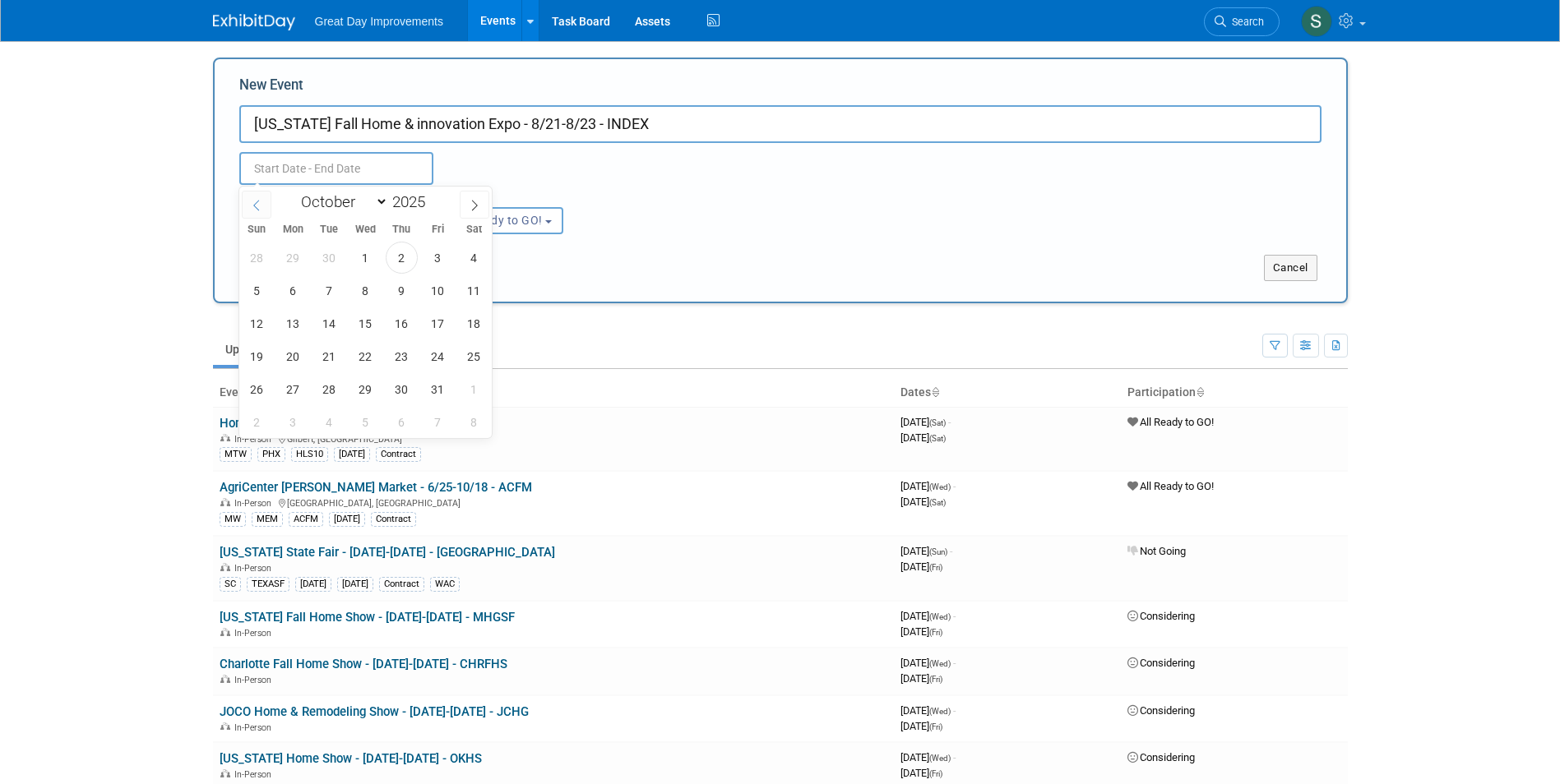
click at [268, 199] on span at bounding box center [256, 205] width 29 height 28
select select "7"
click at [340, 199] on select "January February March April May June July August September October November De…" at bounding box center [340, 201] width 95 height 20
click at [434, 196] on span at bounding box center [431, 197] width 12 height 10
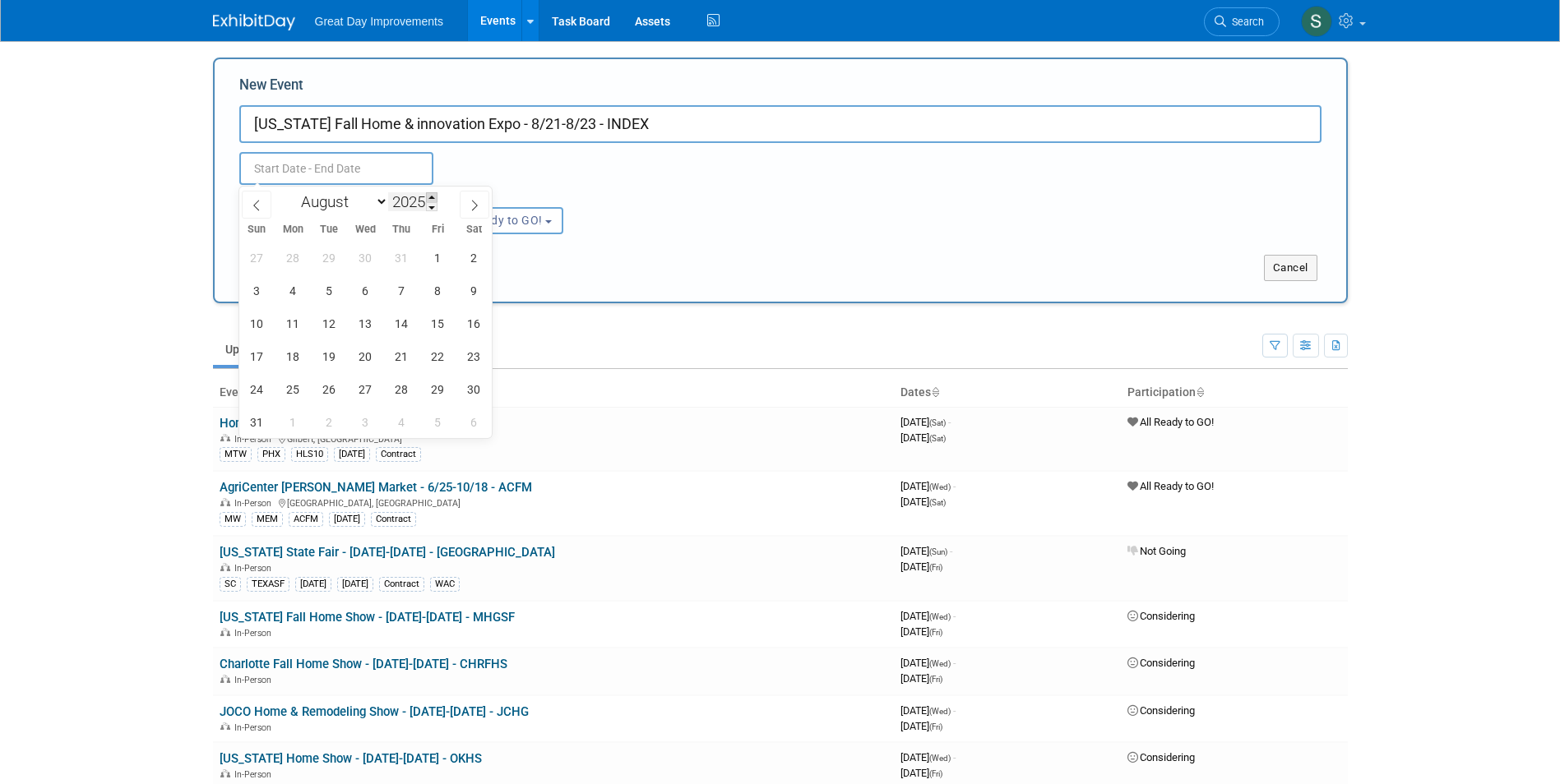
type input "2026"
click at [433, 363] on span "21" at bounding box center [438, 356] width 32 height 32
click at [261, 394] on span "23" at bounding box center [256, 389] width 32 height 32
type input "Aug 21, 2026 to Aug 23, 2026"
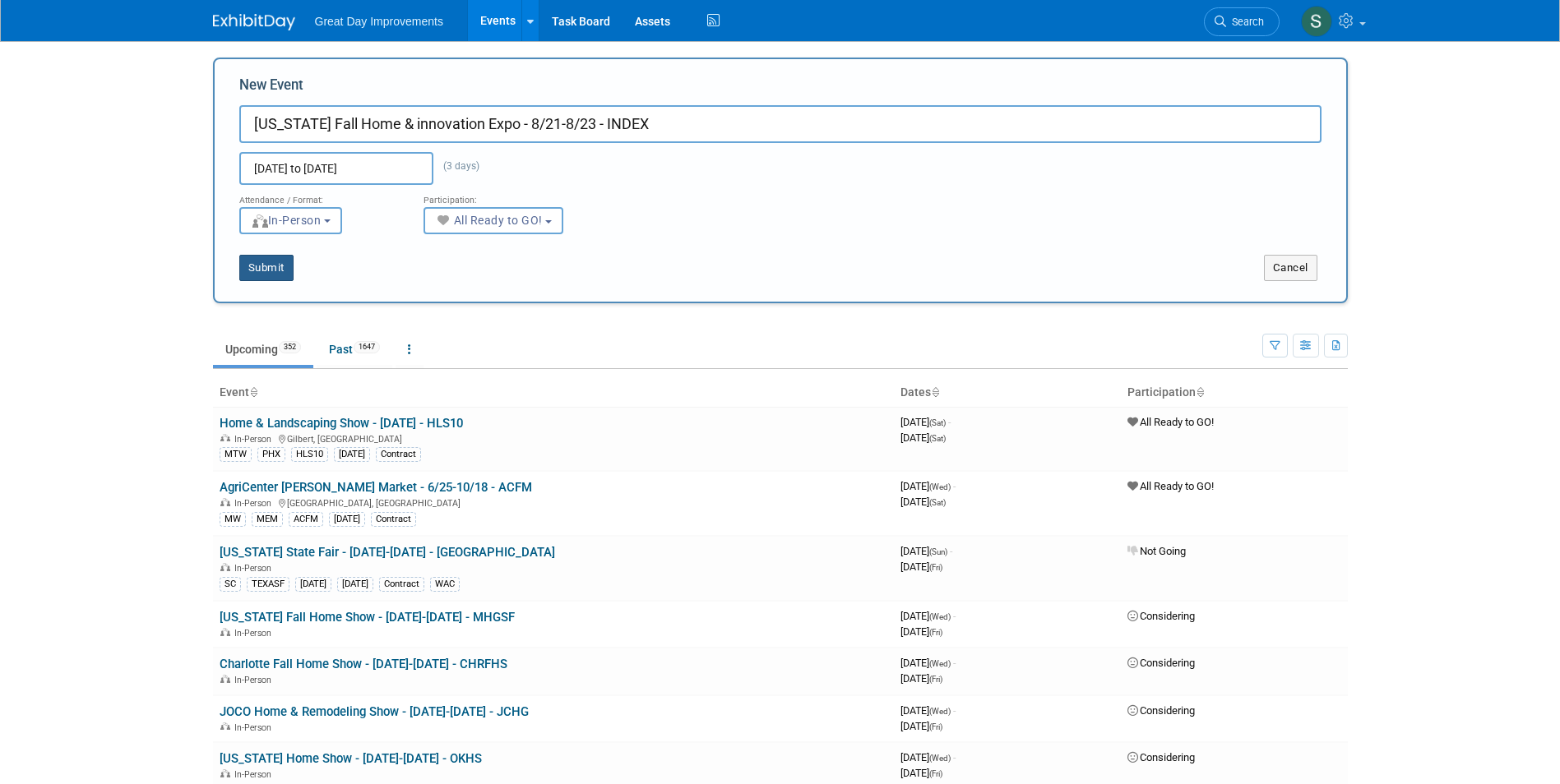
click at [276, 277] on button "Submit" at bounding box center [266, 267] width 54 height 27
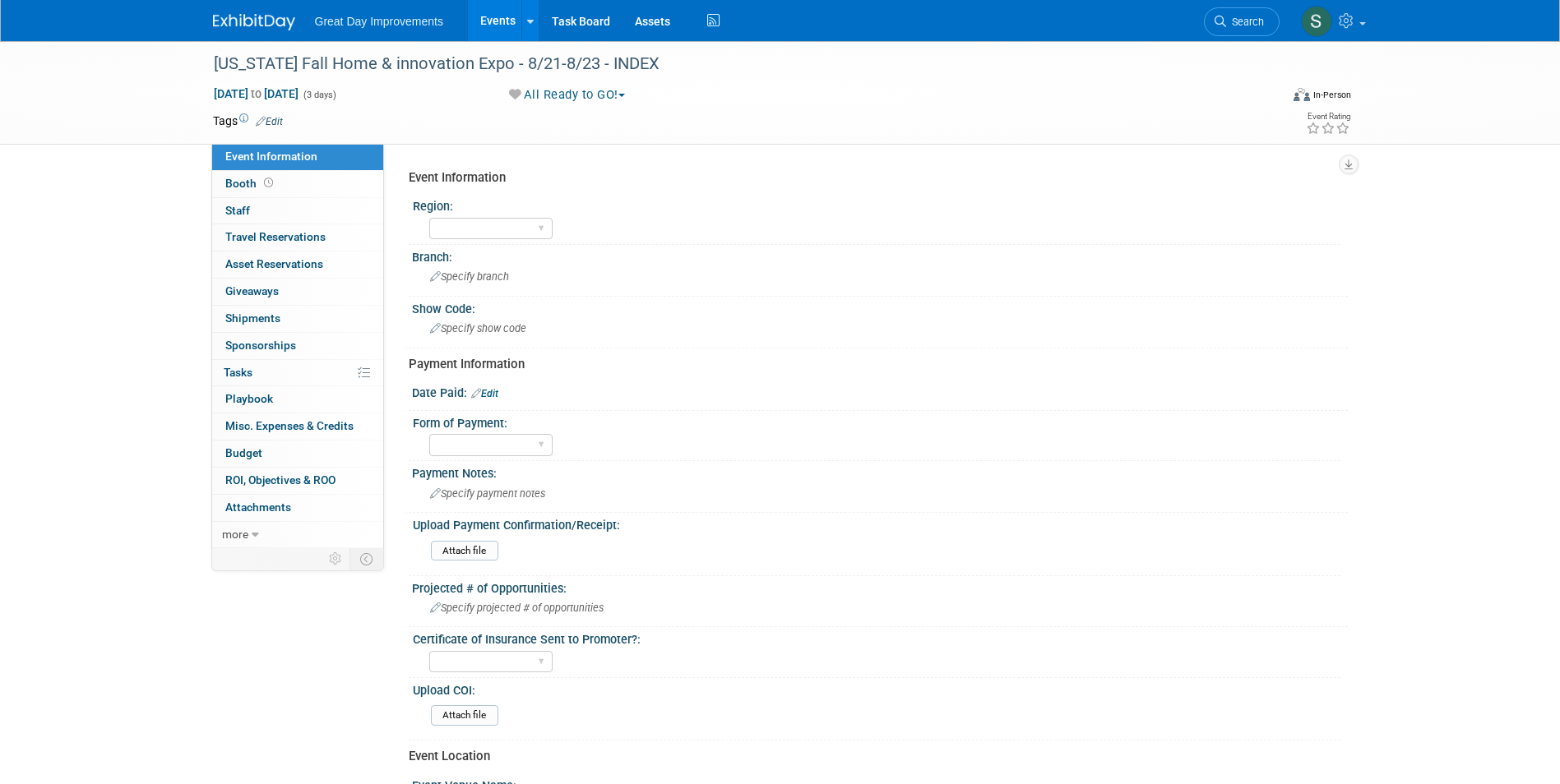
click at [271, 120] on link "Edit" at bounding box center [269, 121] width 28 height 12
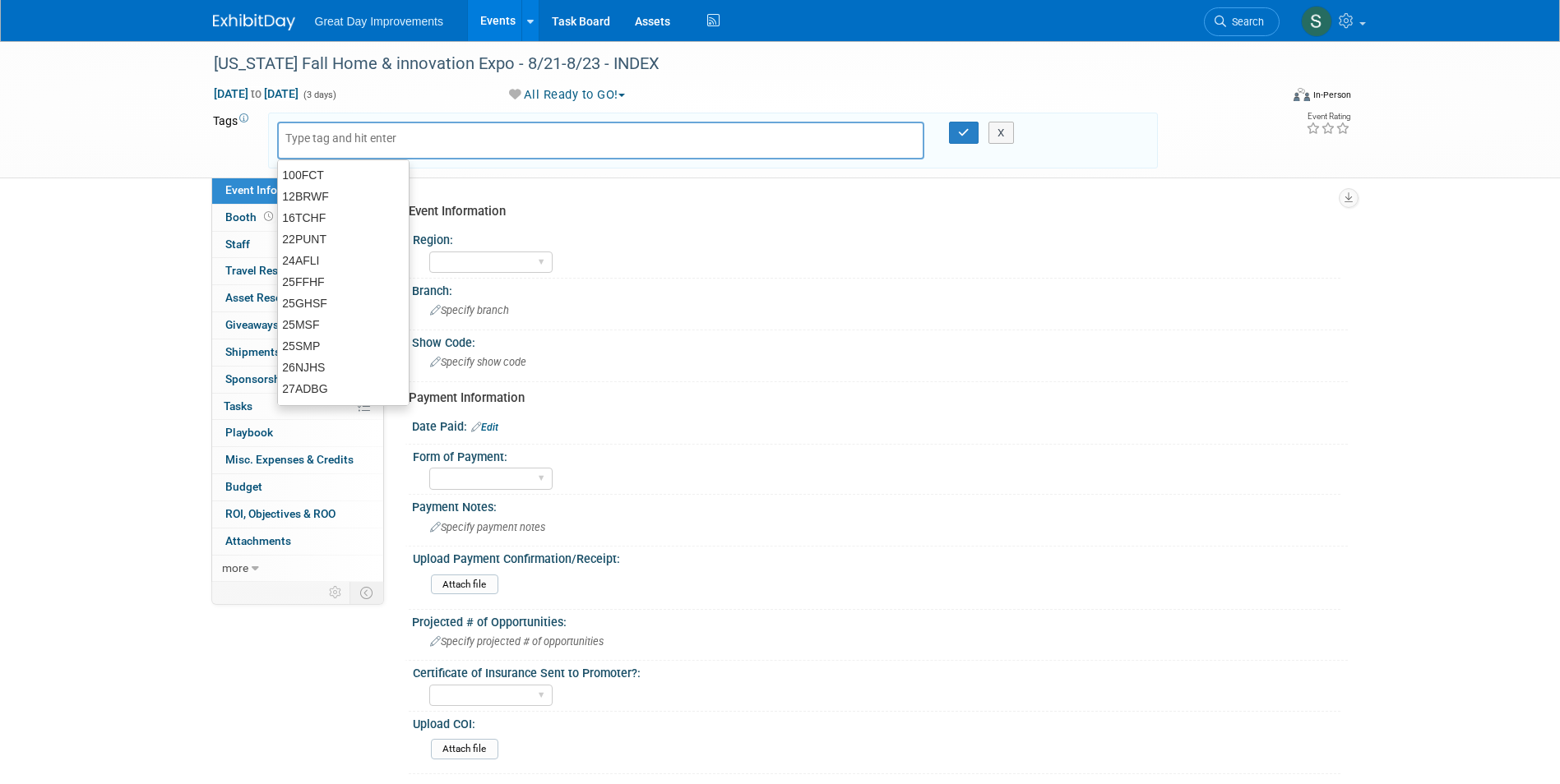
click at [310, 135] on input "text" at bounding box center [350, 138] width 131 height 17
type input "MW"
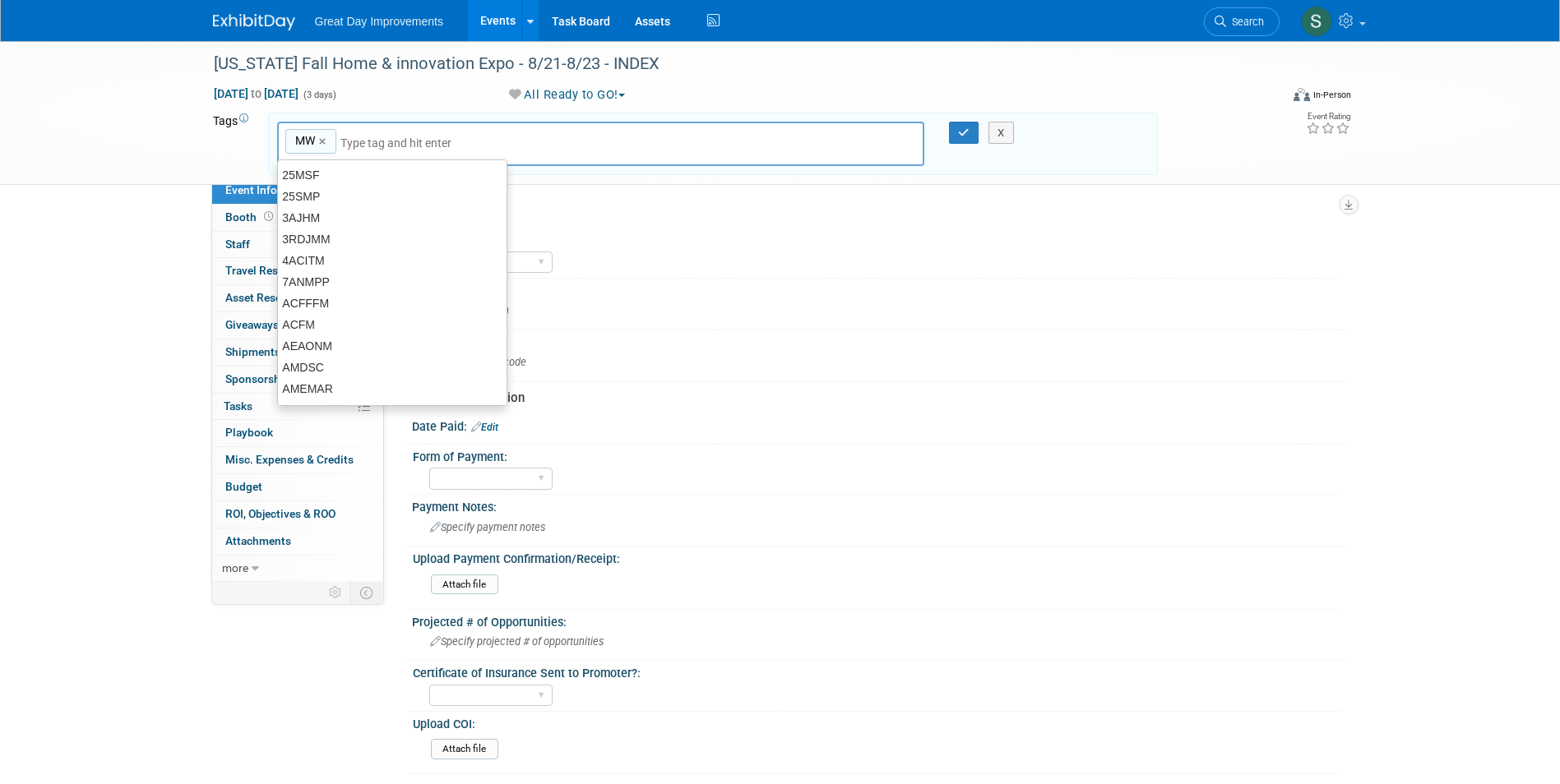
type input "MW"
type input "IND"
type input "MW, IND"
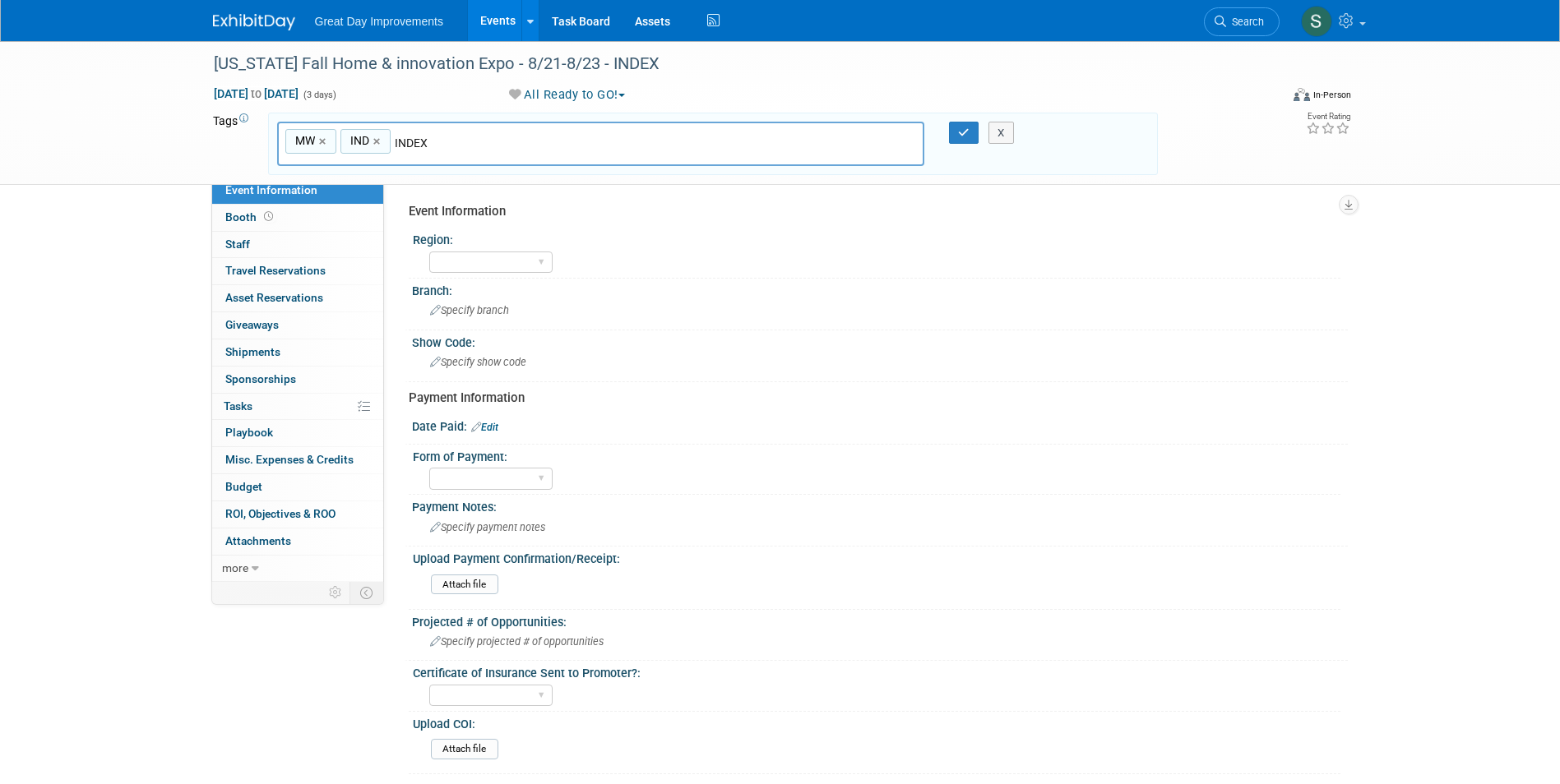
type input "INDEX"
type input "MW, IND, INDEX"
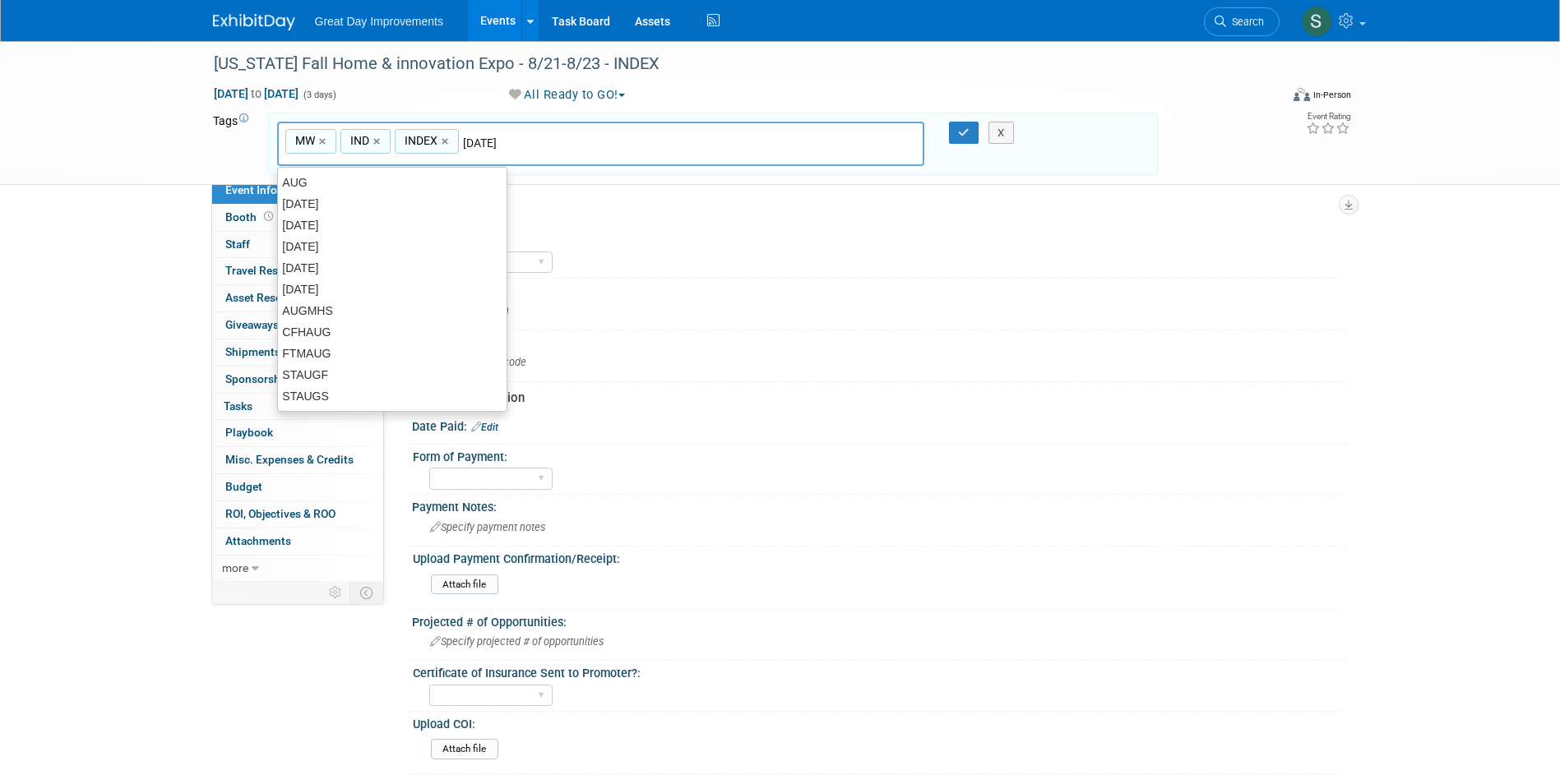
type input "[DATE]"
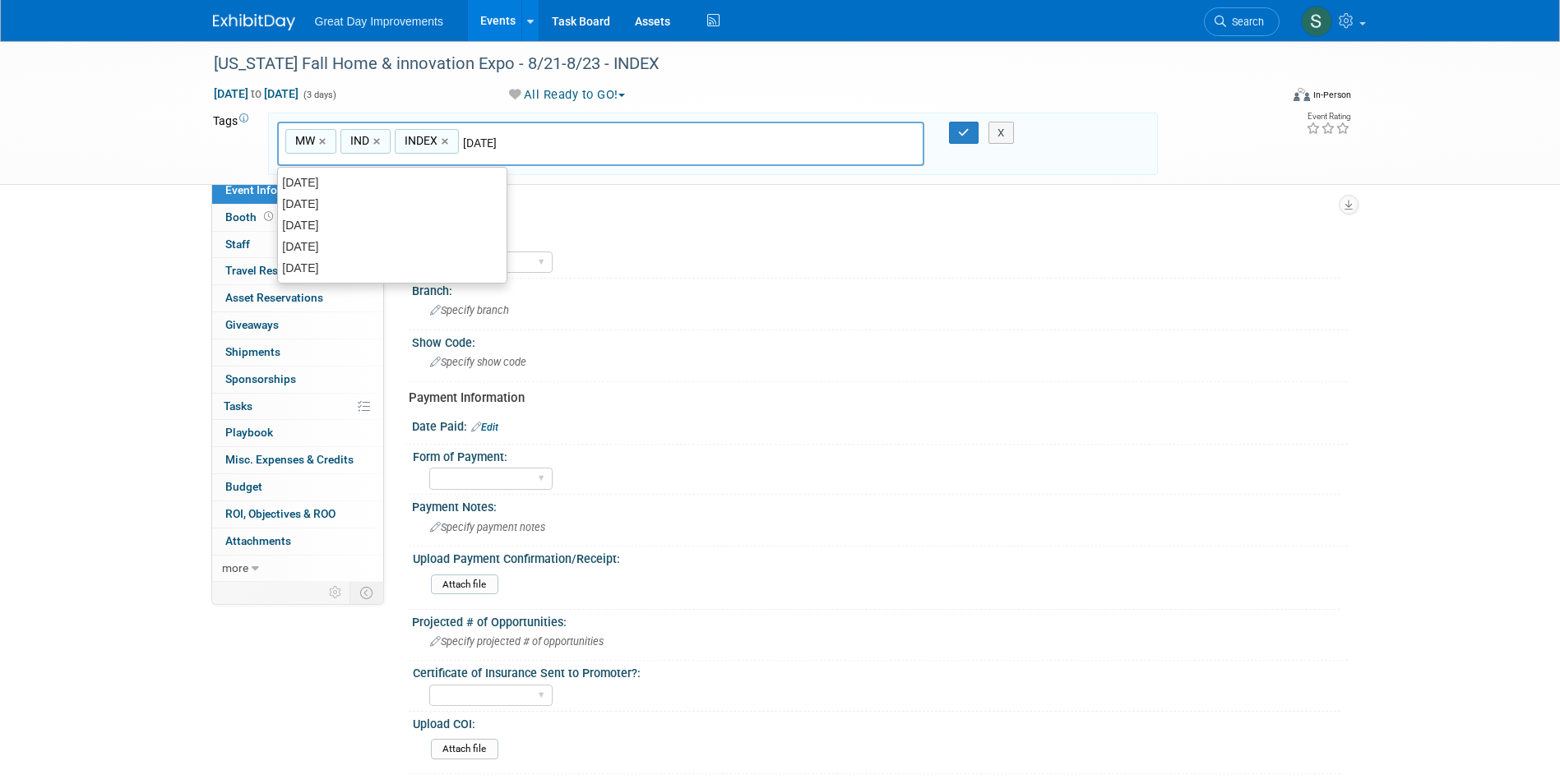
type input "MW, IND, INDEX, AUG25"
type input "Contract"
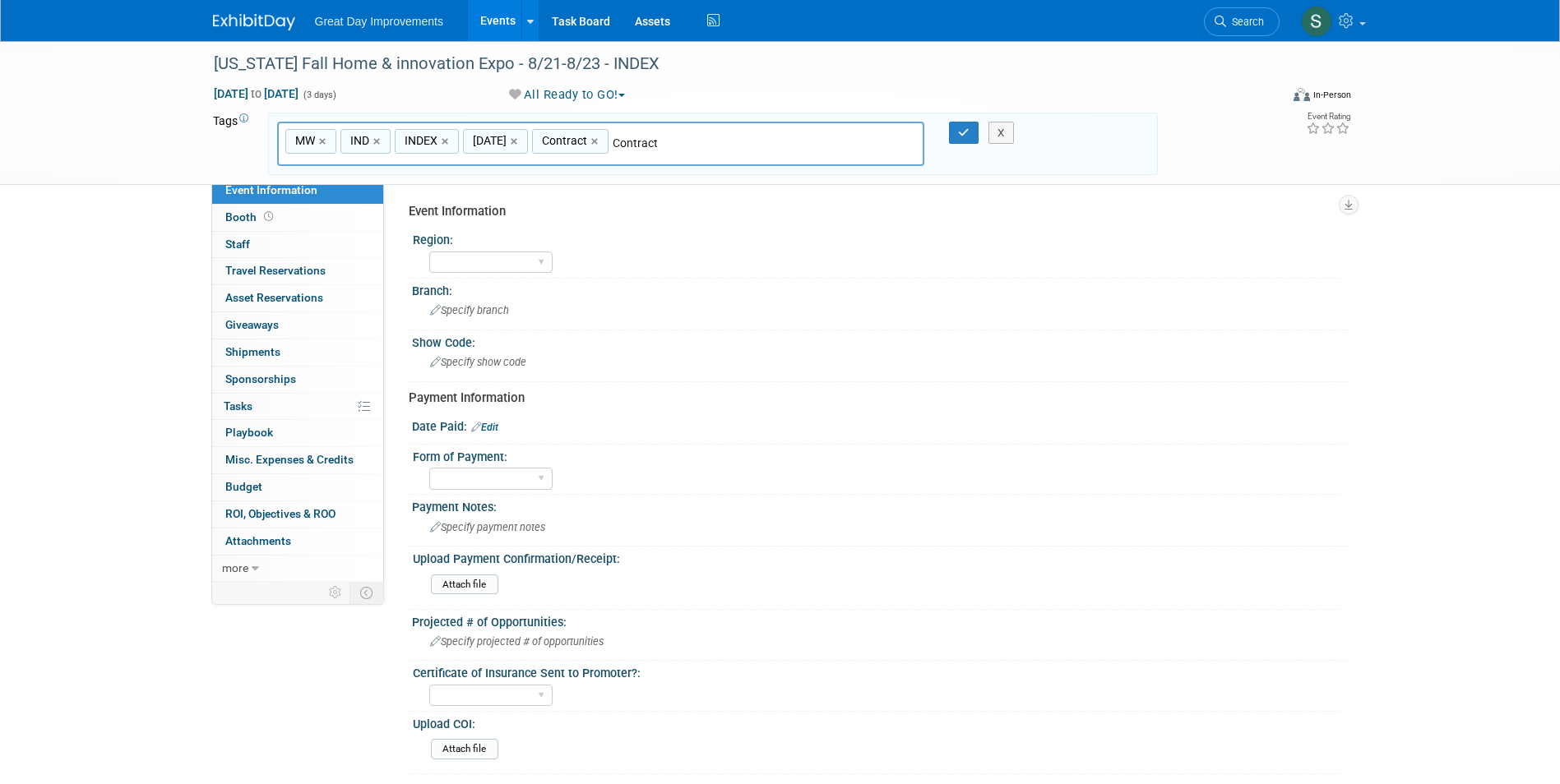
type input "MW, IND, INDEX, AUG25, Contract"
click at [963, 132] on icon "button" at bounding box center [963, 133] width 12 height 11
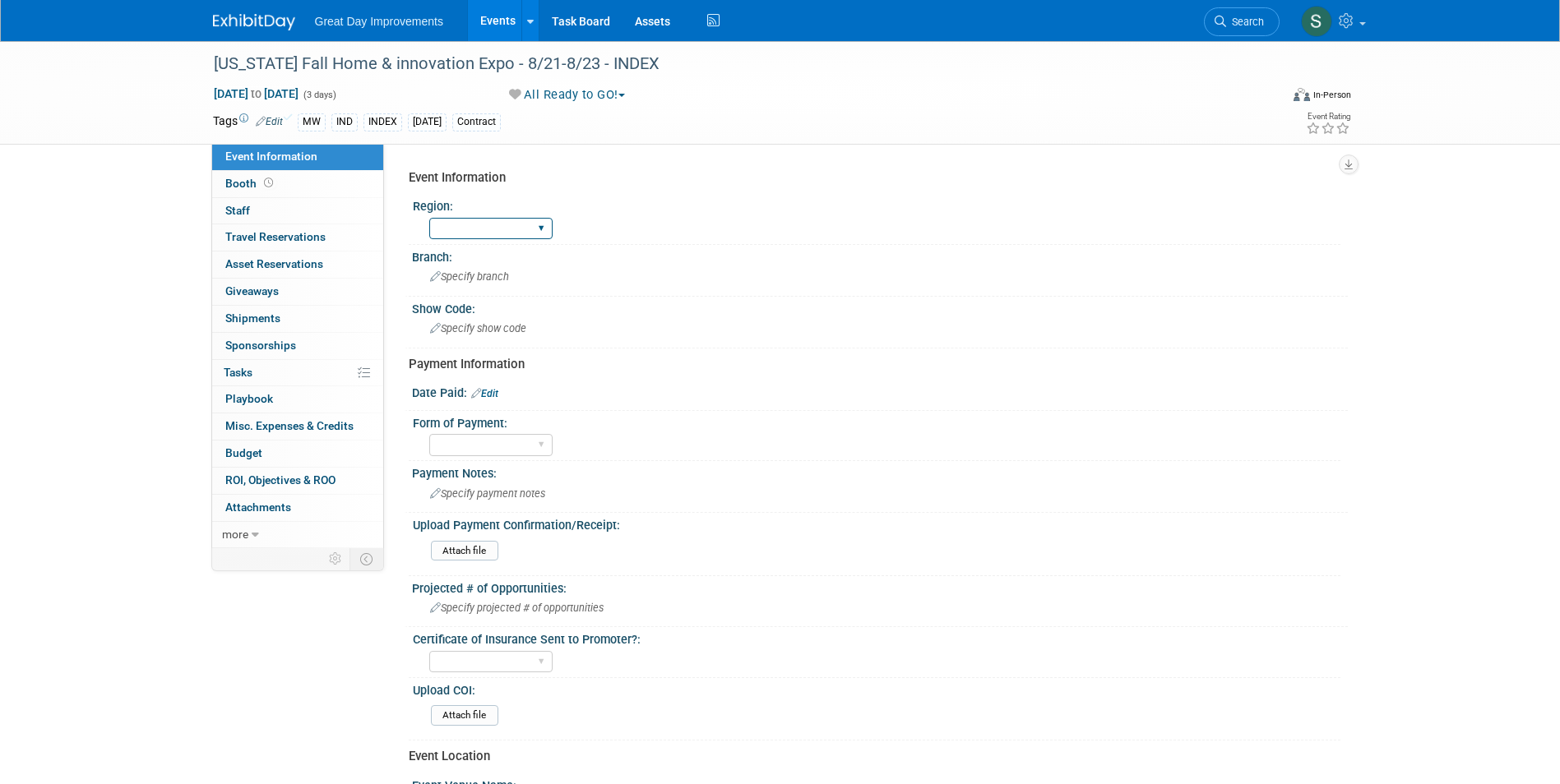
click at [522, 233] on select "GC MA MW MTW NE NEW OV PL PNW SA SE SC UMW FL" at bounding box center [491, 229] width 123 height 22
select select "MW"
click at [429, 218] on select "GC MA MW MTW NE NEW OV PL PNW SA SE SC UMW FL" at bounding box center [491, 229] width 123 height 22
click at [475, 286] on div "Specify branch" at bounding box center [880, 277] width 911 height 26
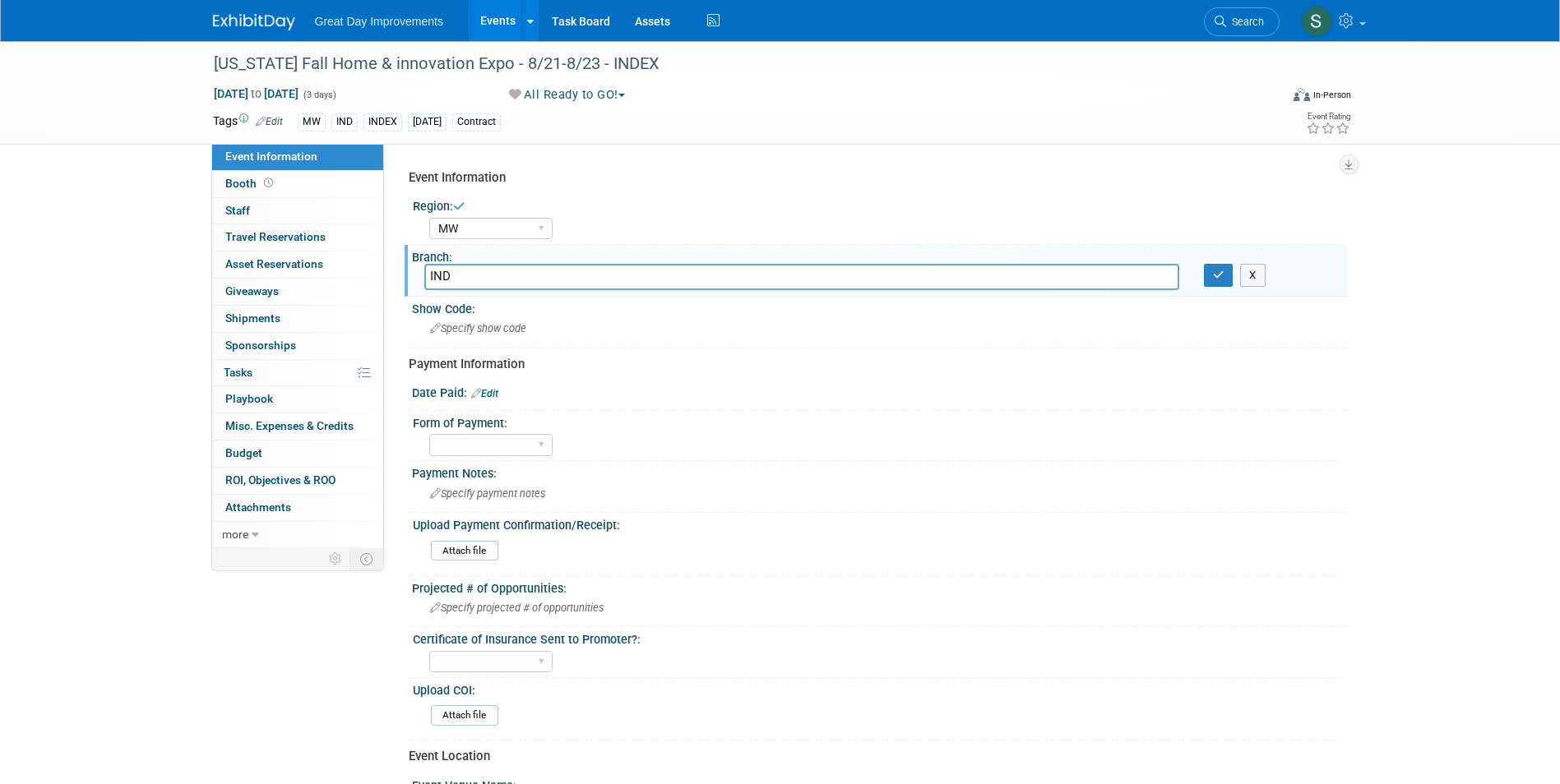
type input "IND"
click at [1235, 278] on div "X" at bounding box center [1270, 275] width 131 height 23
click at [1227, 275] on button "button" at bounding box center [1219, 275] width 29 height 23
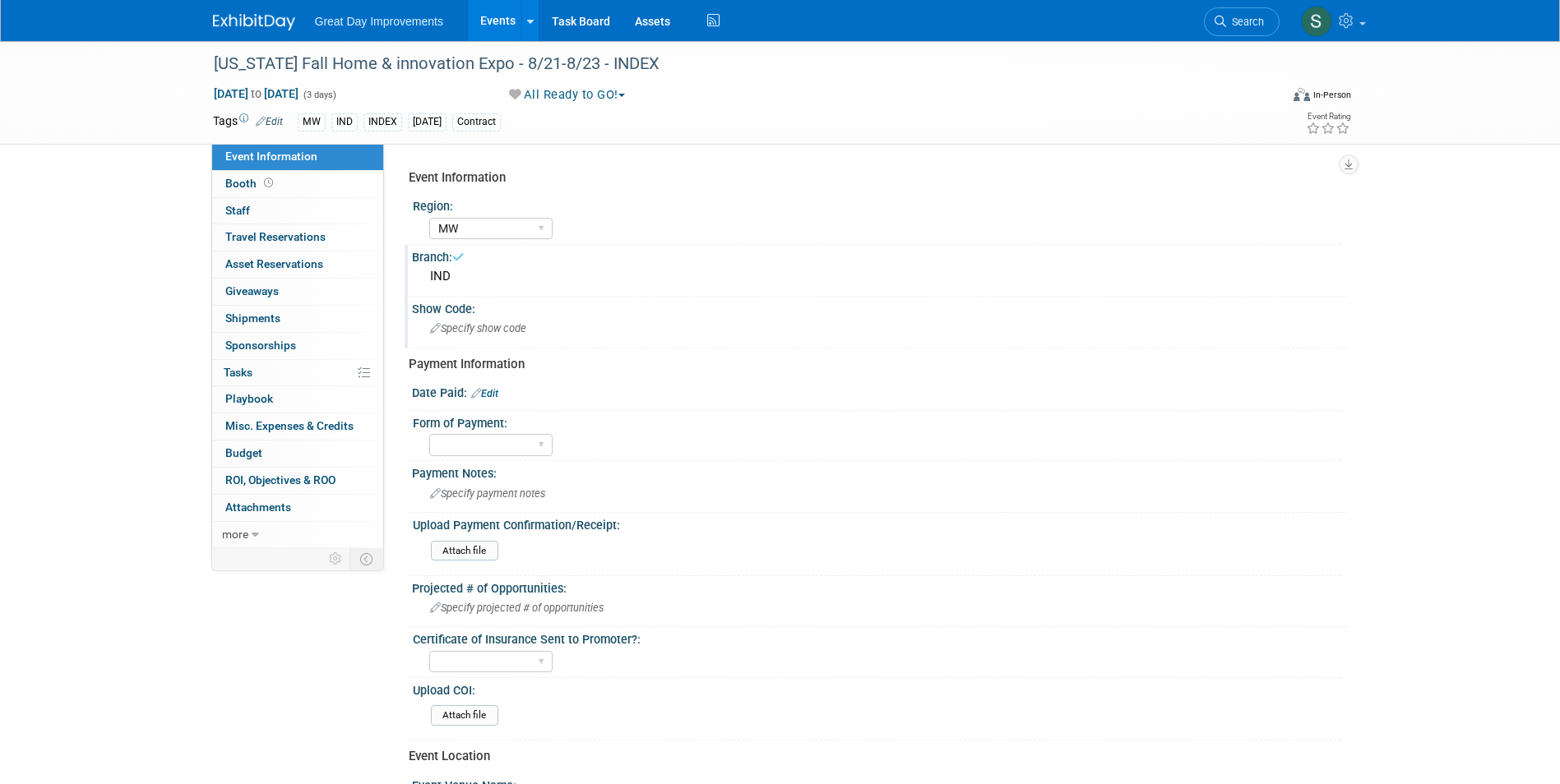
click at [702, 324] on div "Specify show code" at bounding box center [880, 329] width 911 height 26
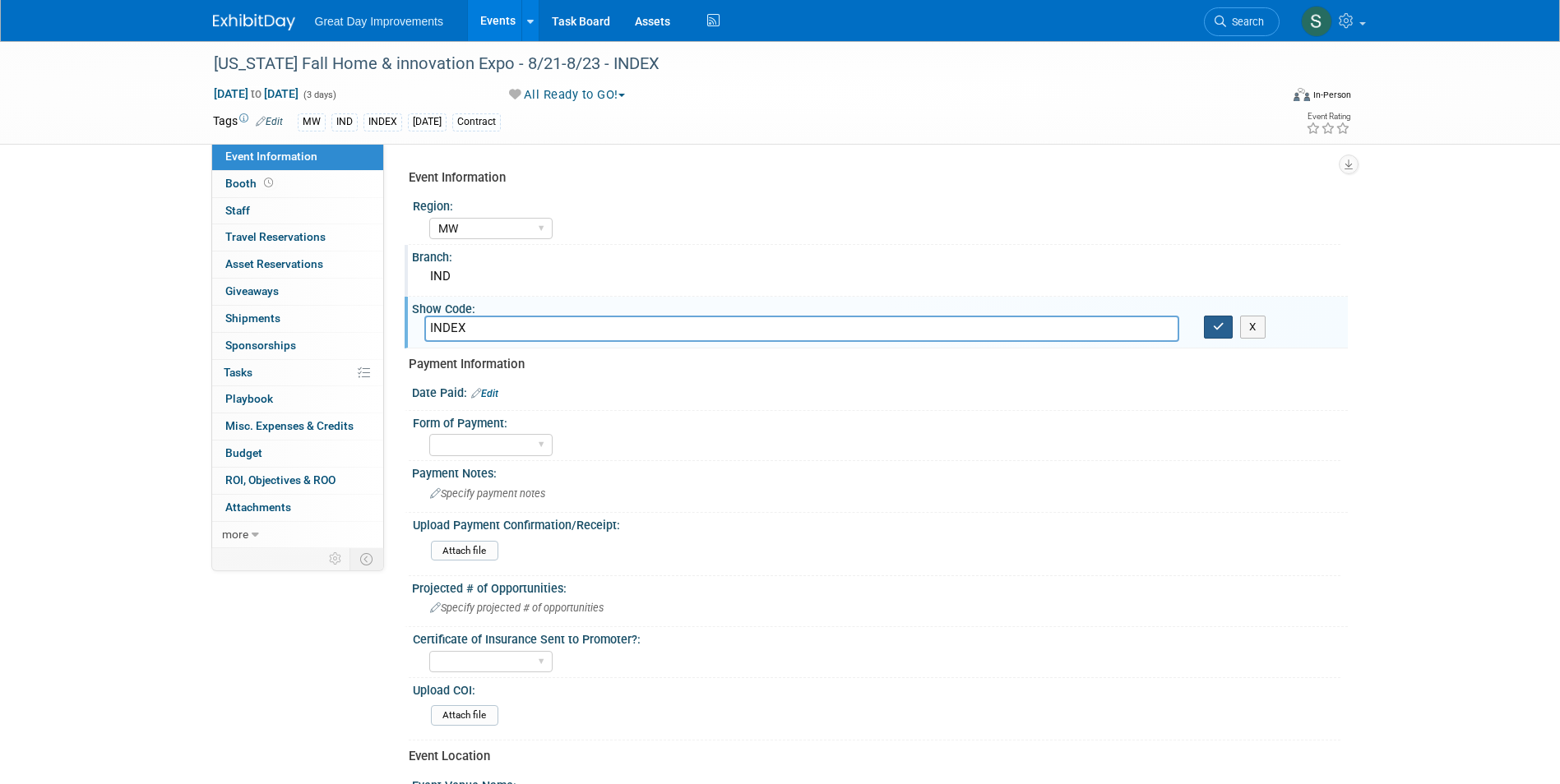
type input "INDEX"
click at [1222, 331] on icon "button" at bounding box center [1218, 327] width 12 height 11
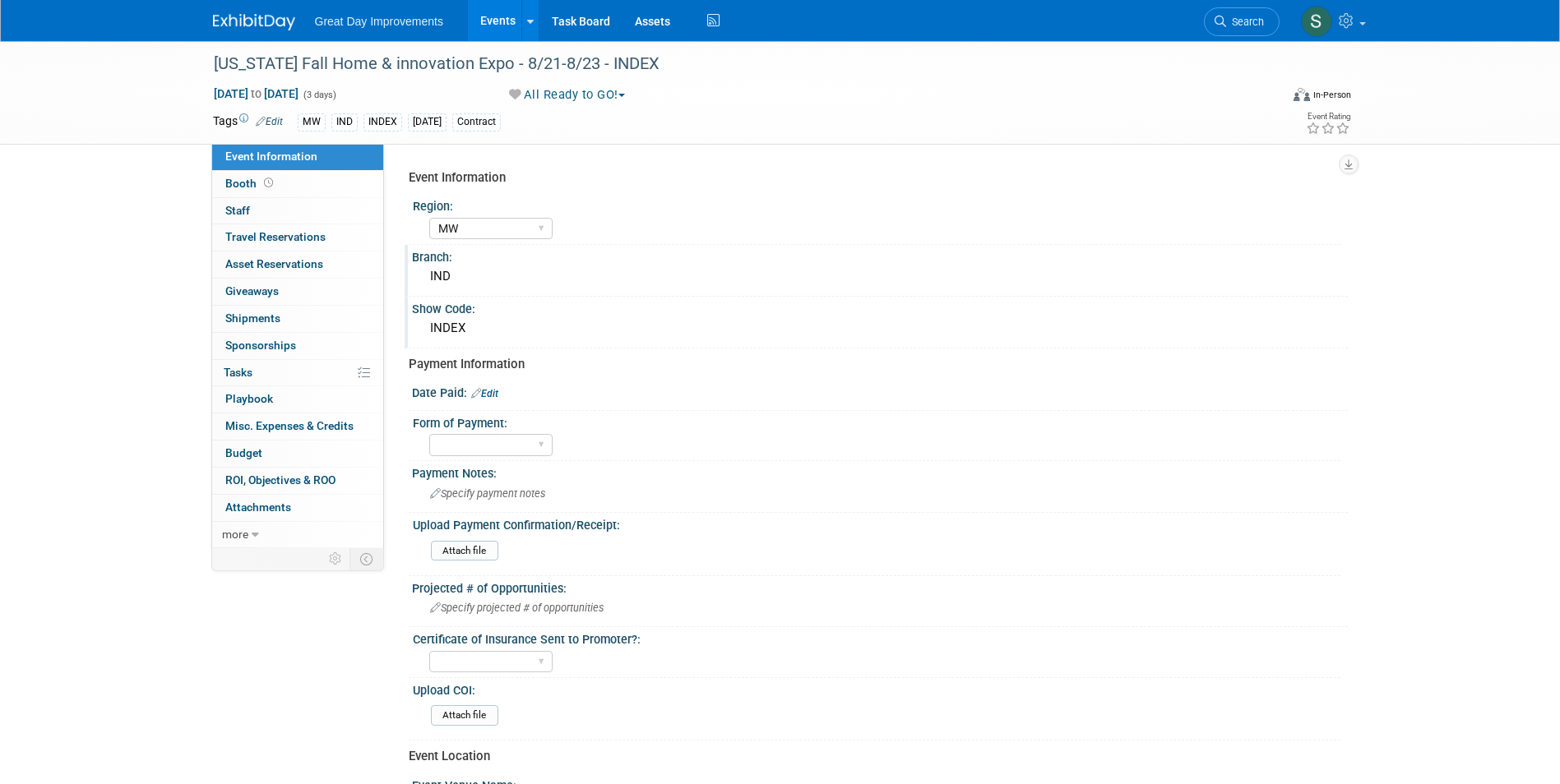
click at [267, 27] on img at bounding box center [254, 22] width 82 height 17
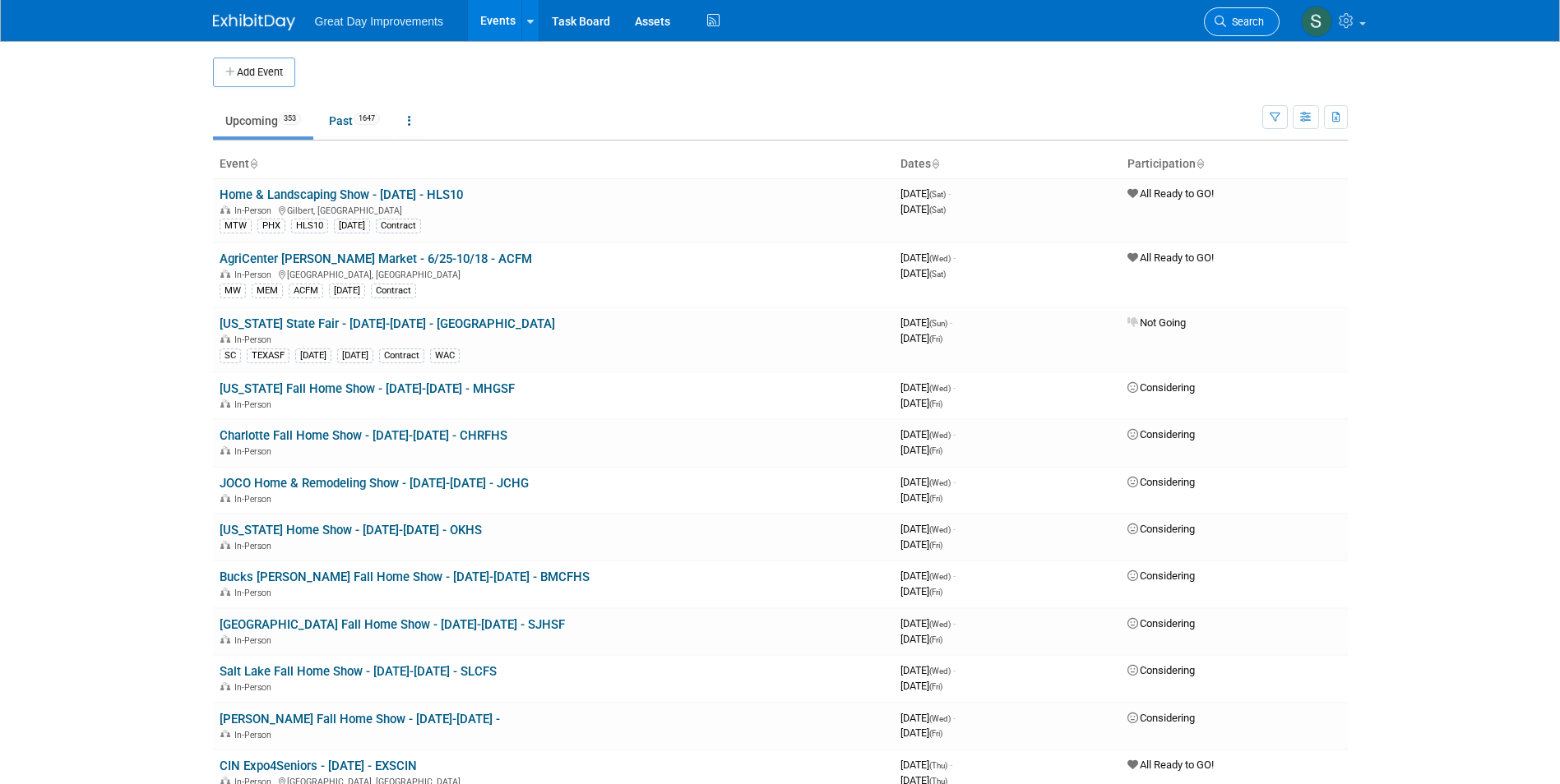
click at [1266, 17] on link "Search" at bounding box center [1242, 21] width 75 height 28
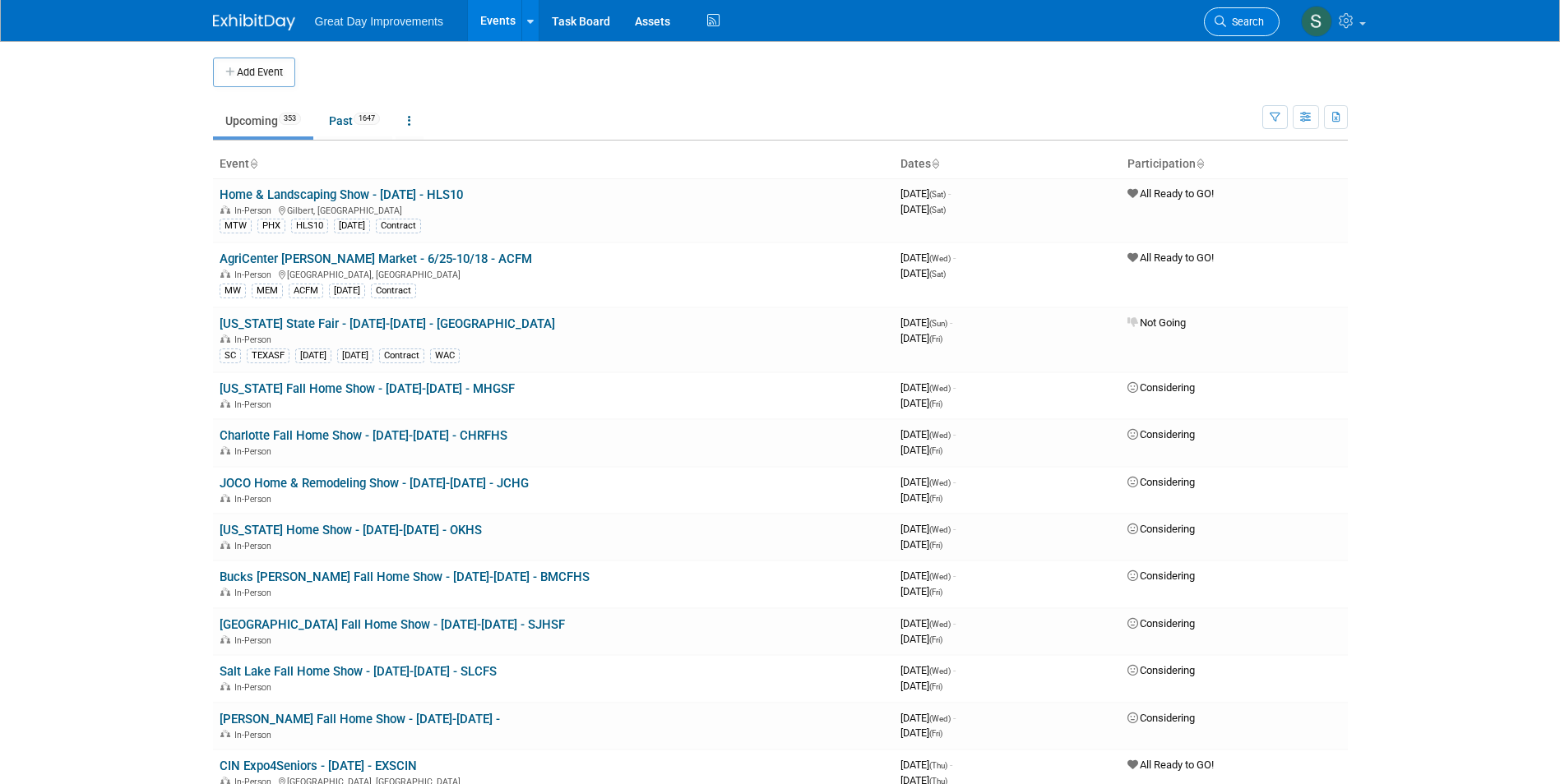
click at [1251, 22] on span "Search" at bounding box center [1245, 21] width 38 height 12
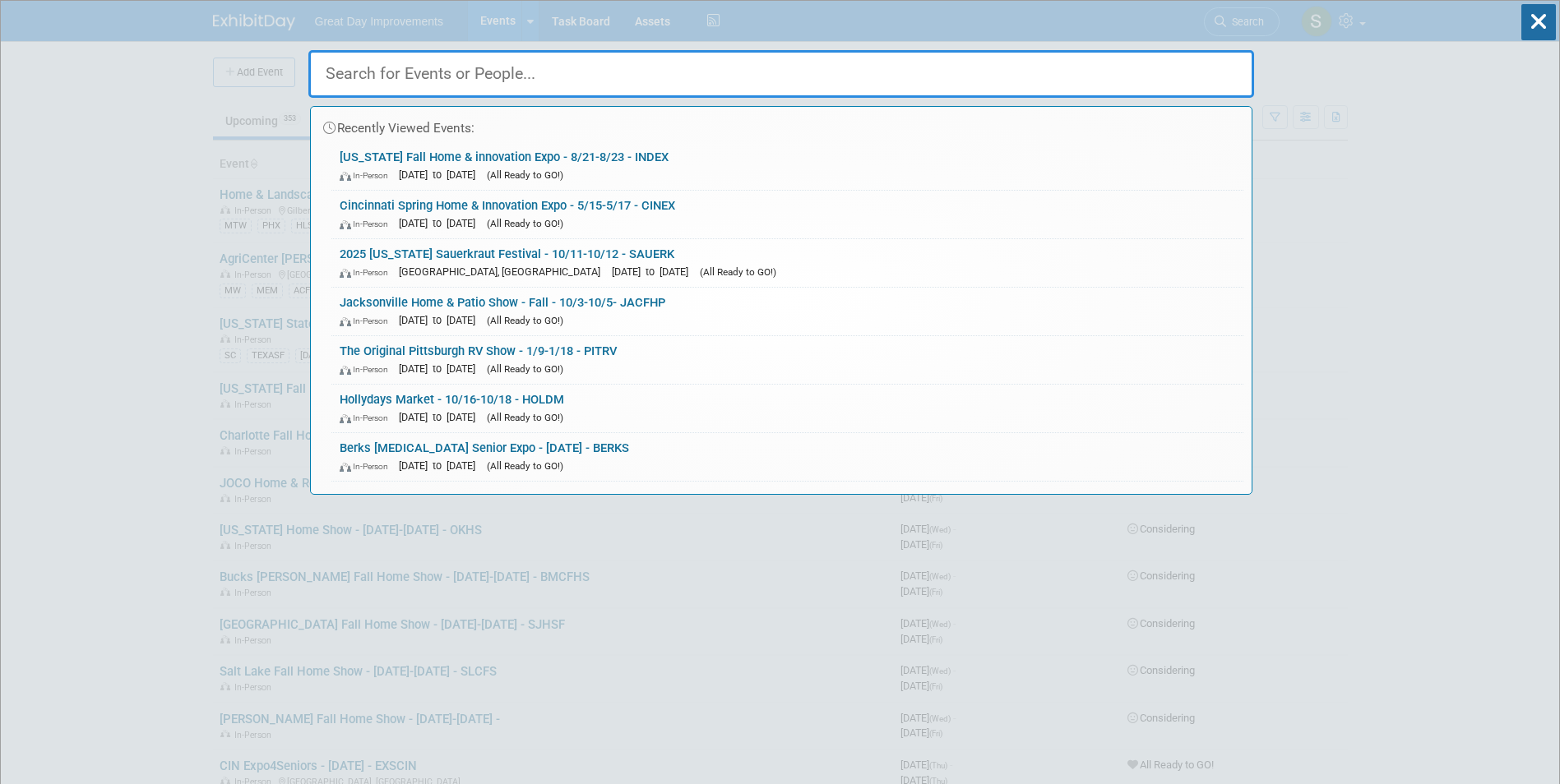
click at [1251, 22] on div "Recently Viewed Events: [US_STATE] Fall Home & innovation Expo - 8/21-8/23 - IN…" at bounding box center [780, 248] width 946 height 494
